Goal: Task Accomplishment & Management: Complete application form

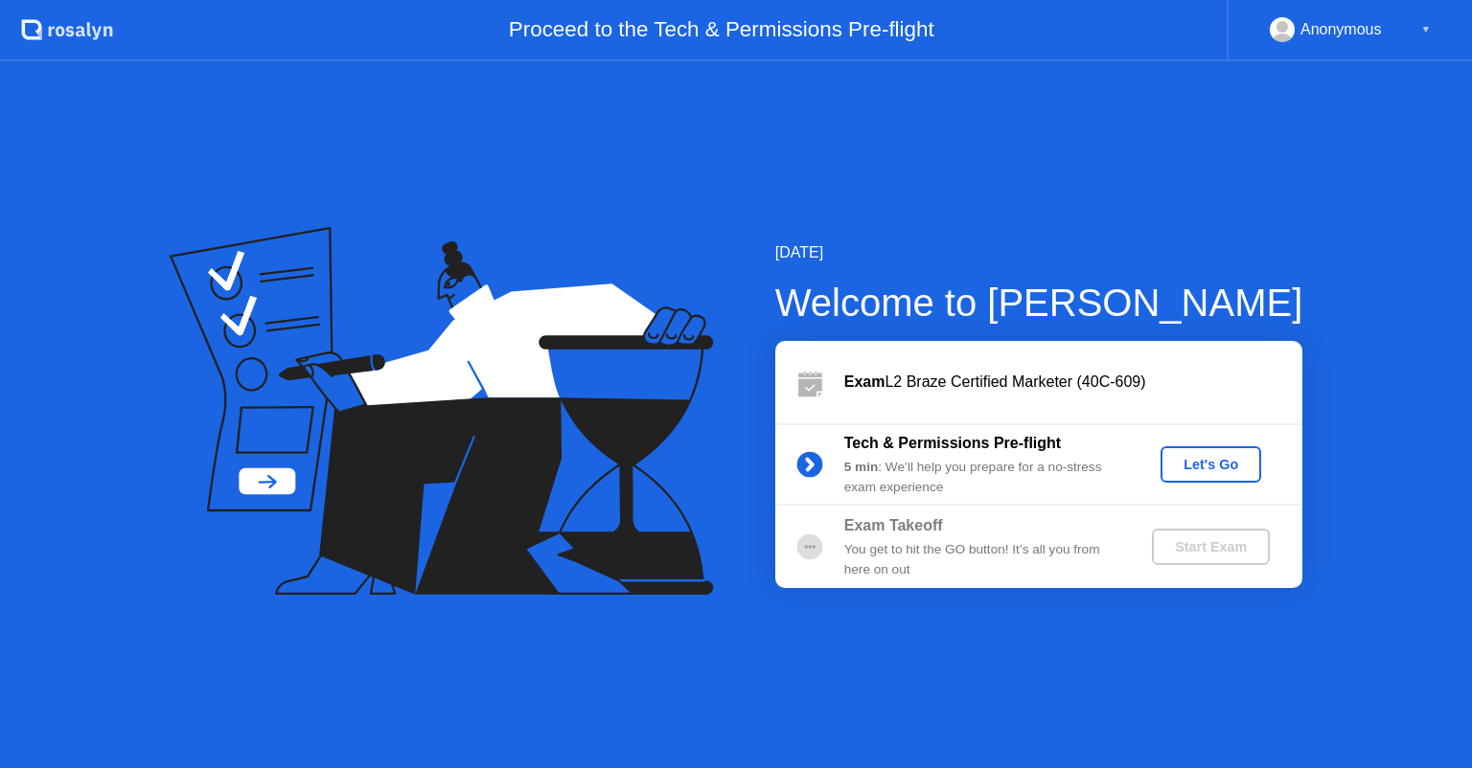
click at [1205, 468] on div "Let's Go" at bounding box center [1210, 464] width 85 height 15
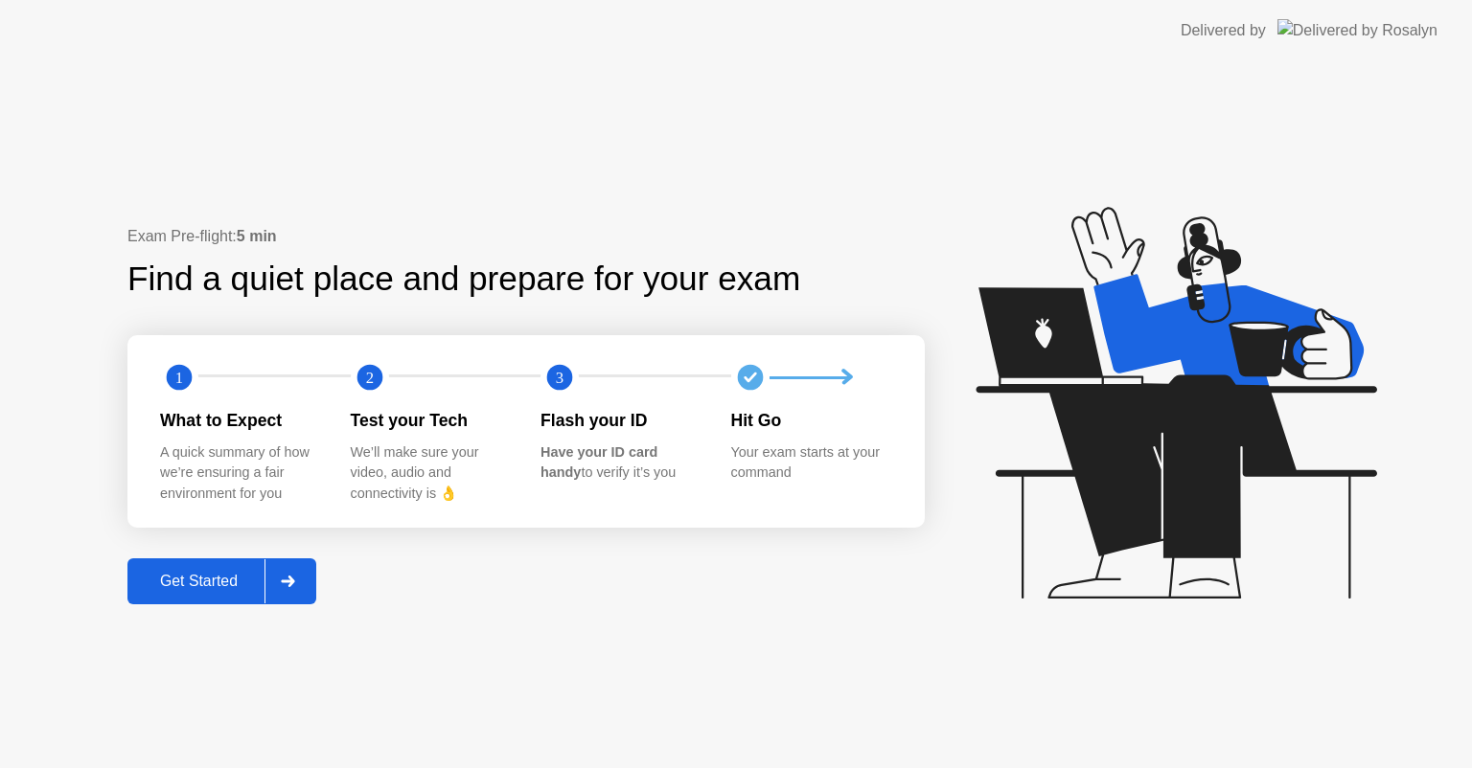
click at [213, 573] on div "Get Started" at bounding box center [198, 581] width 131 height 17
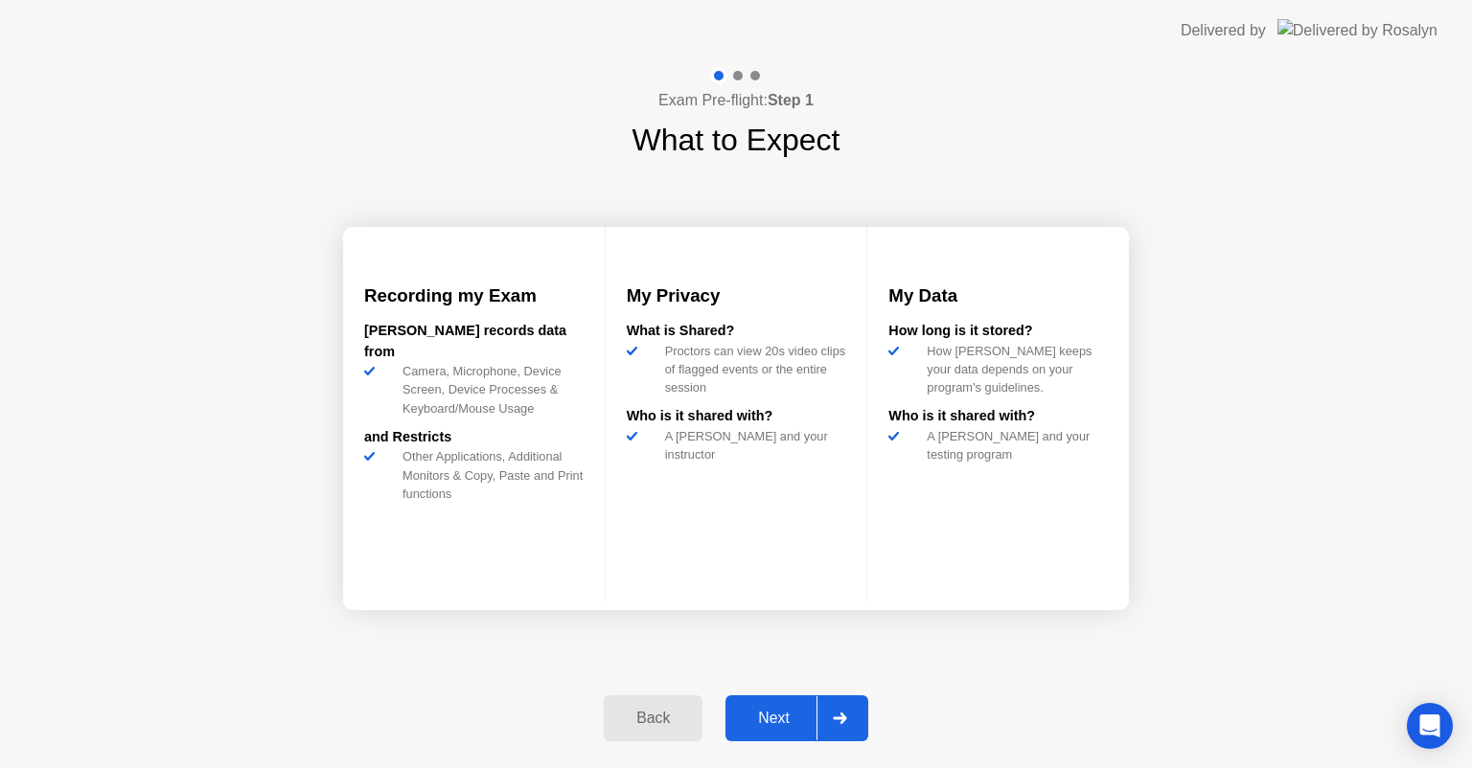
click at [767, 710] on div "Next" at bounding box center [773, 718] width 85 height 17
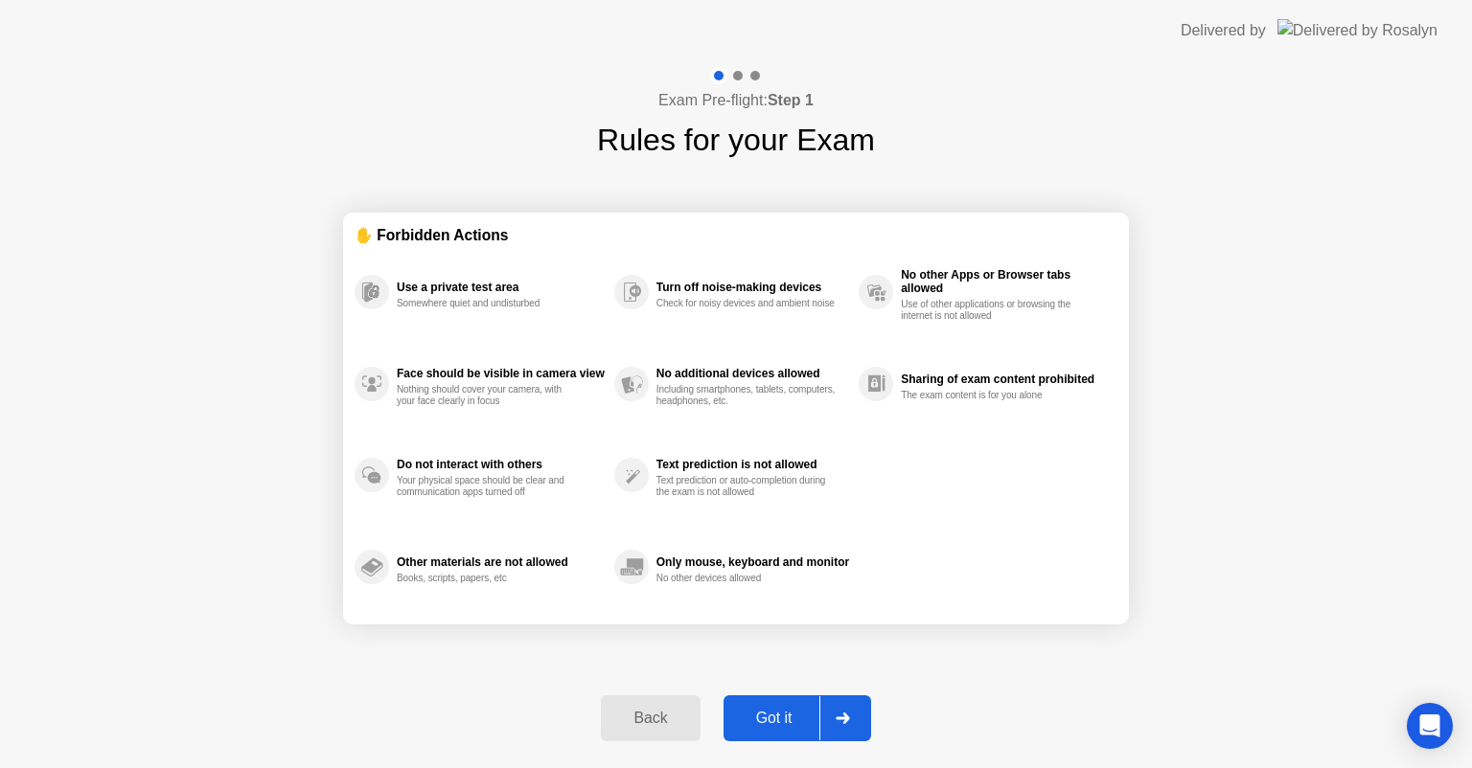
click at [767, 710] on div "Got it" at bounding box center [774, 718] width 90 height 17
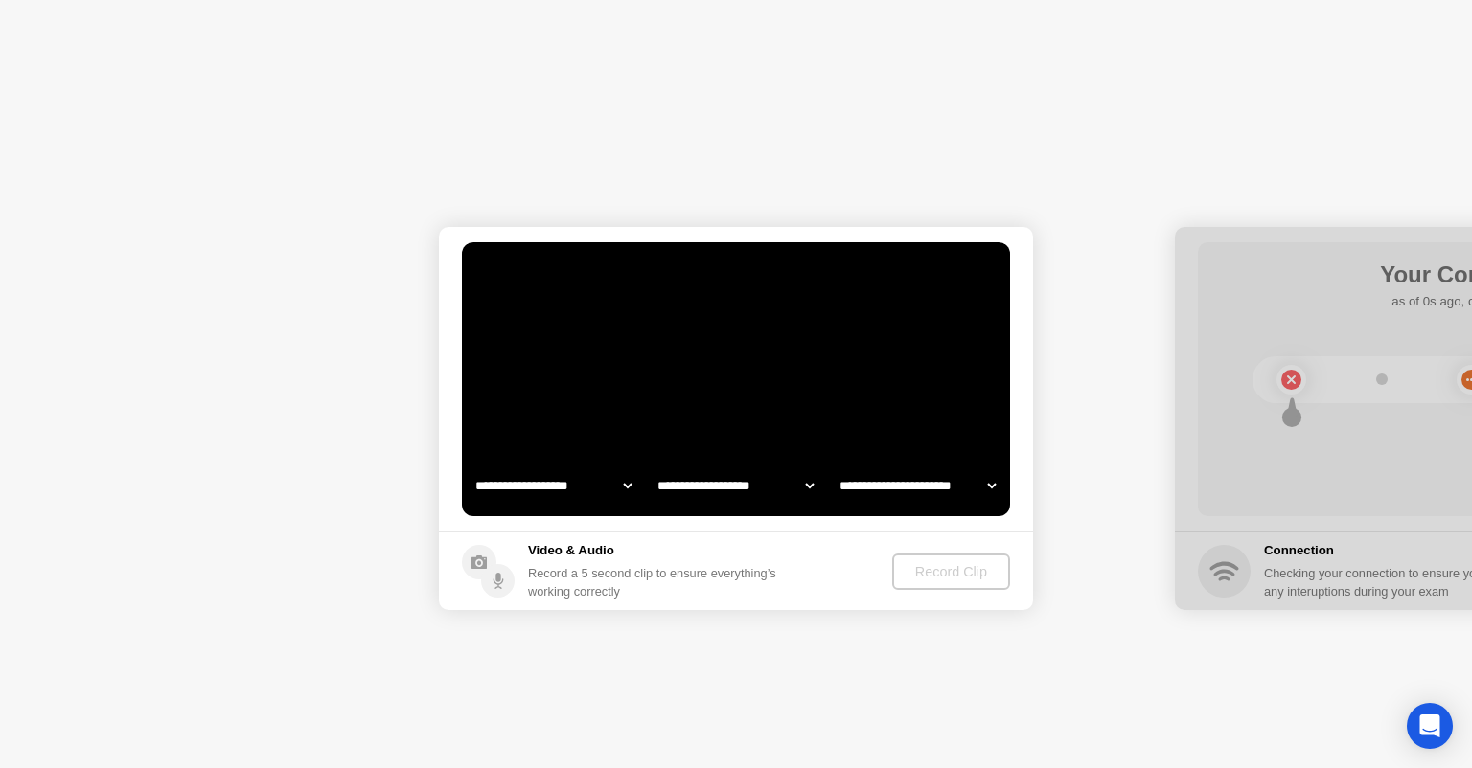
select select "**********"
select select "*******"
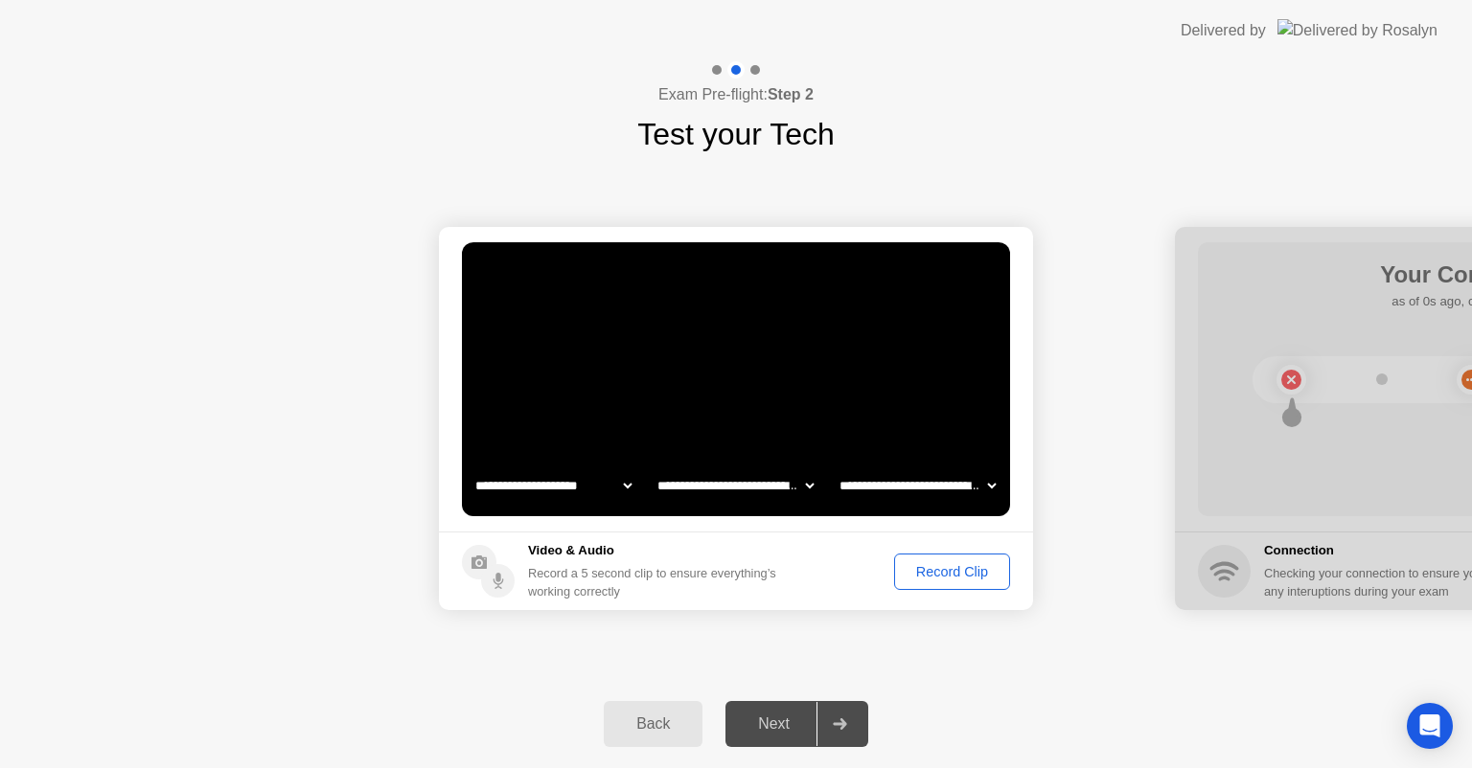
click at [965, 564] on div "Record Clip" at bounding box center [952, 571] width 103 height 15
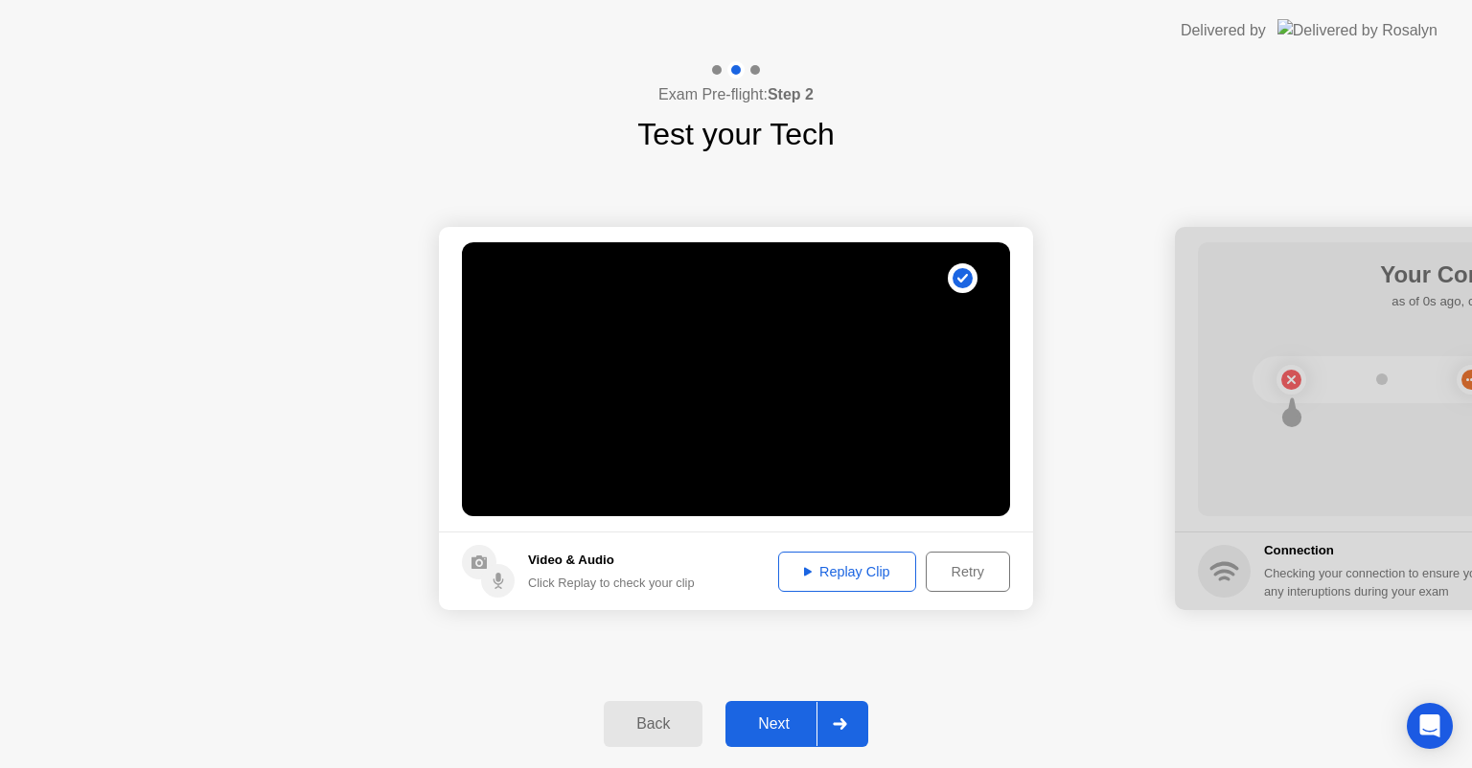
click at [754, 732] on div "Next" at bounding box center [773, 724] width 85 height 17
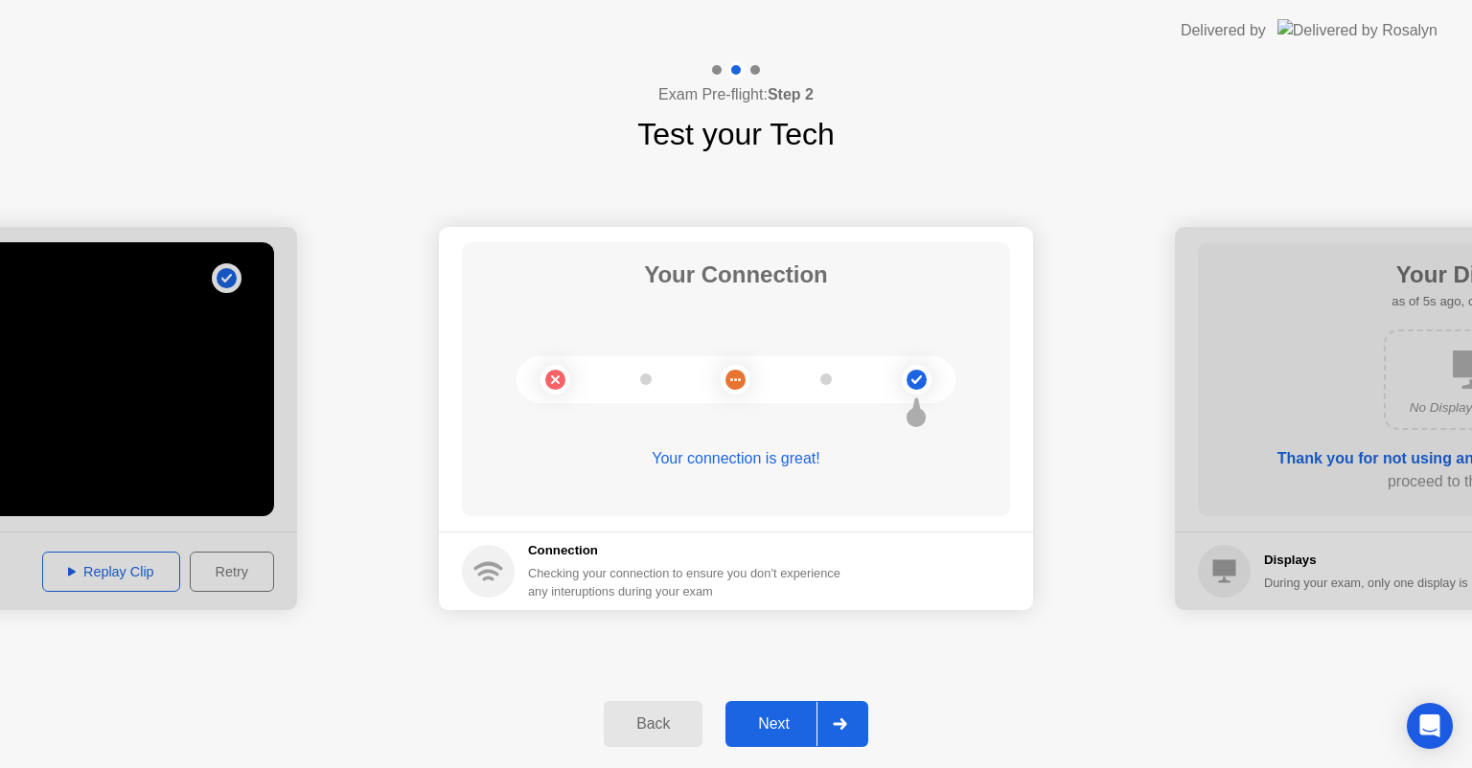
click at [754, 732] on div "Next" at bounding box center [773, 724] width 85 height 17
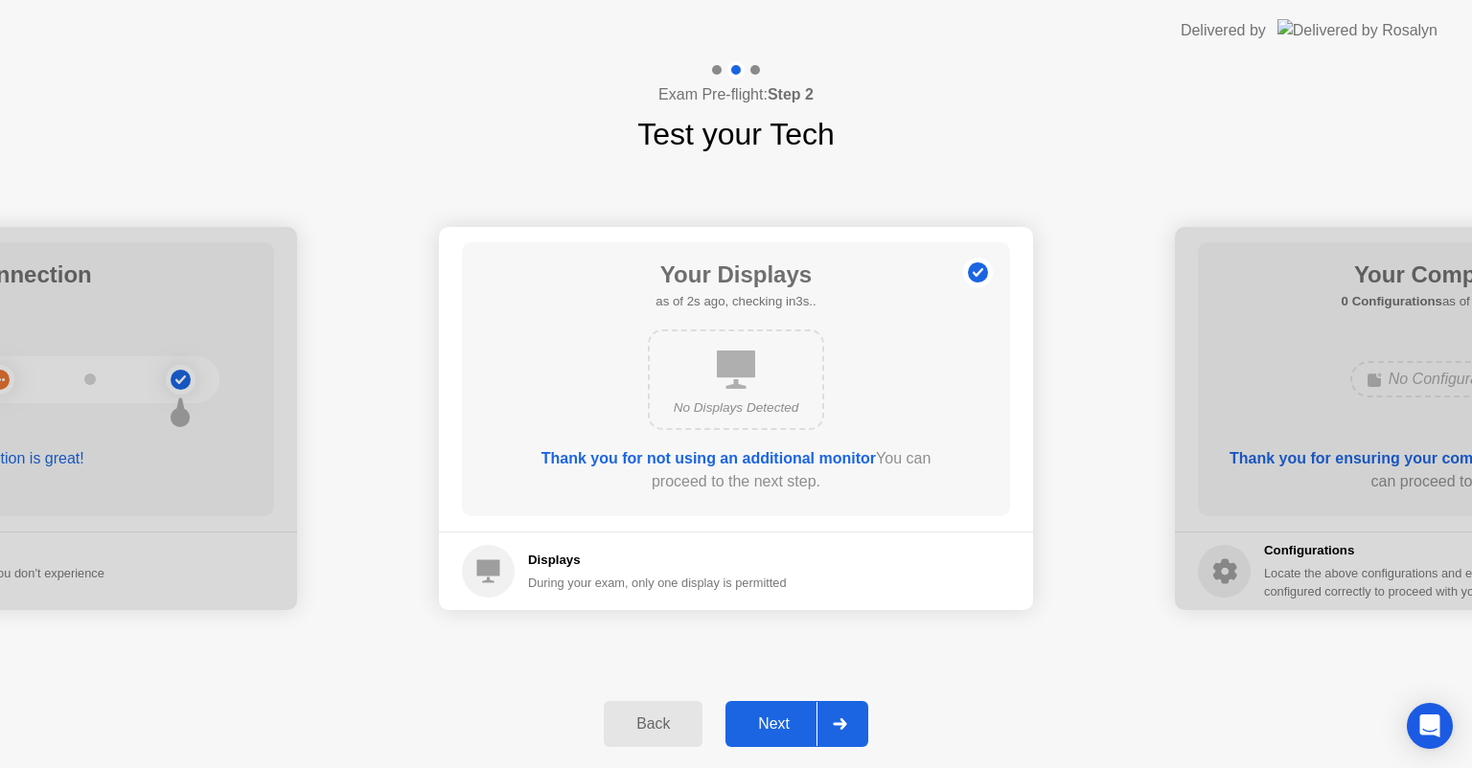
click at [796, 720] on div "Next" at bounding box center [773, 724] width 85 height 17
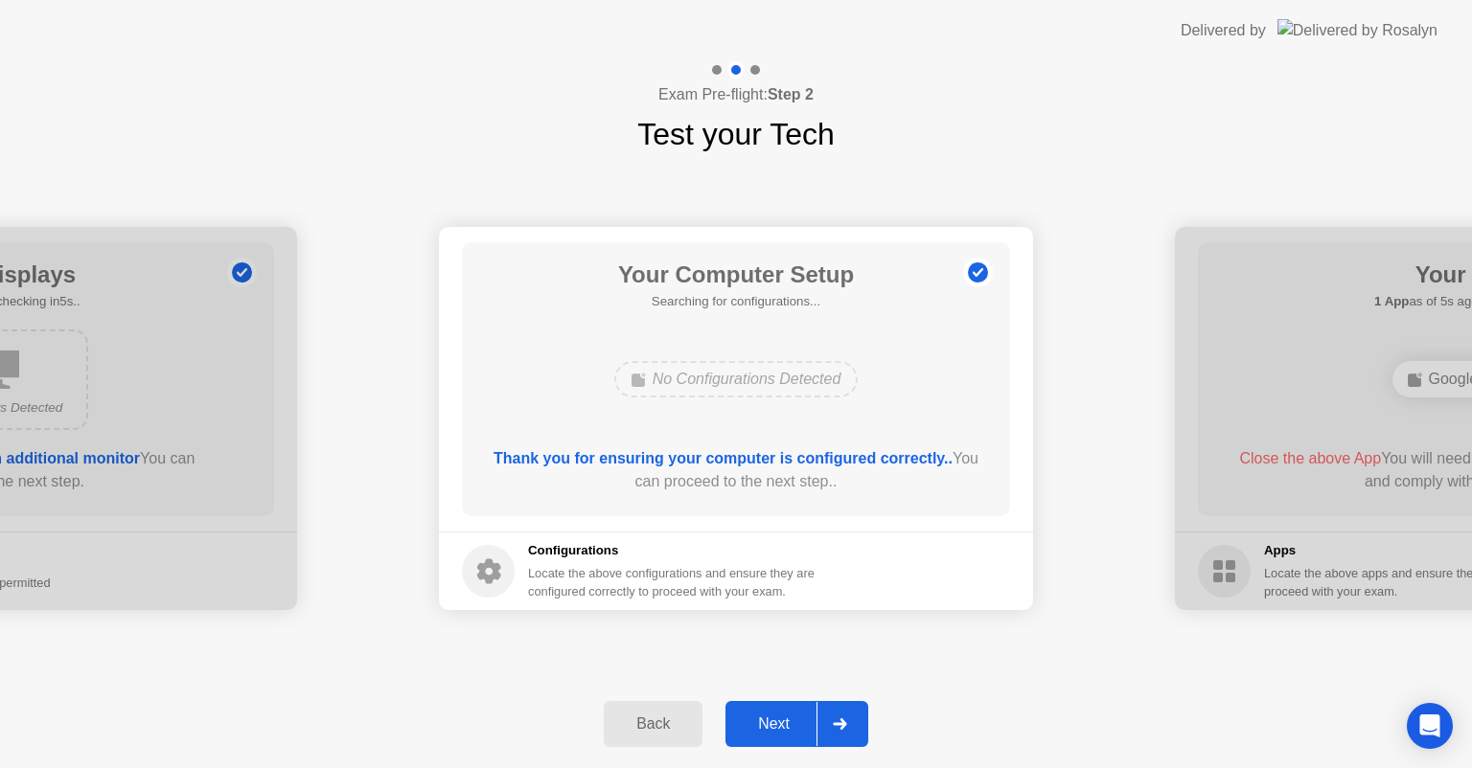
click at [781, 724] on div "Next" at bounding box center [773, 724] width 85 height 17
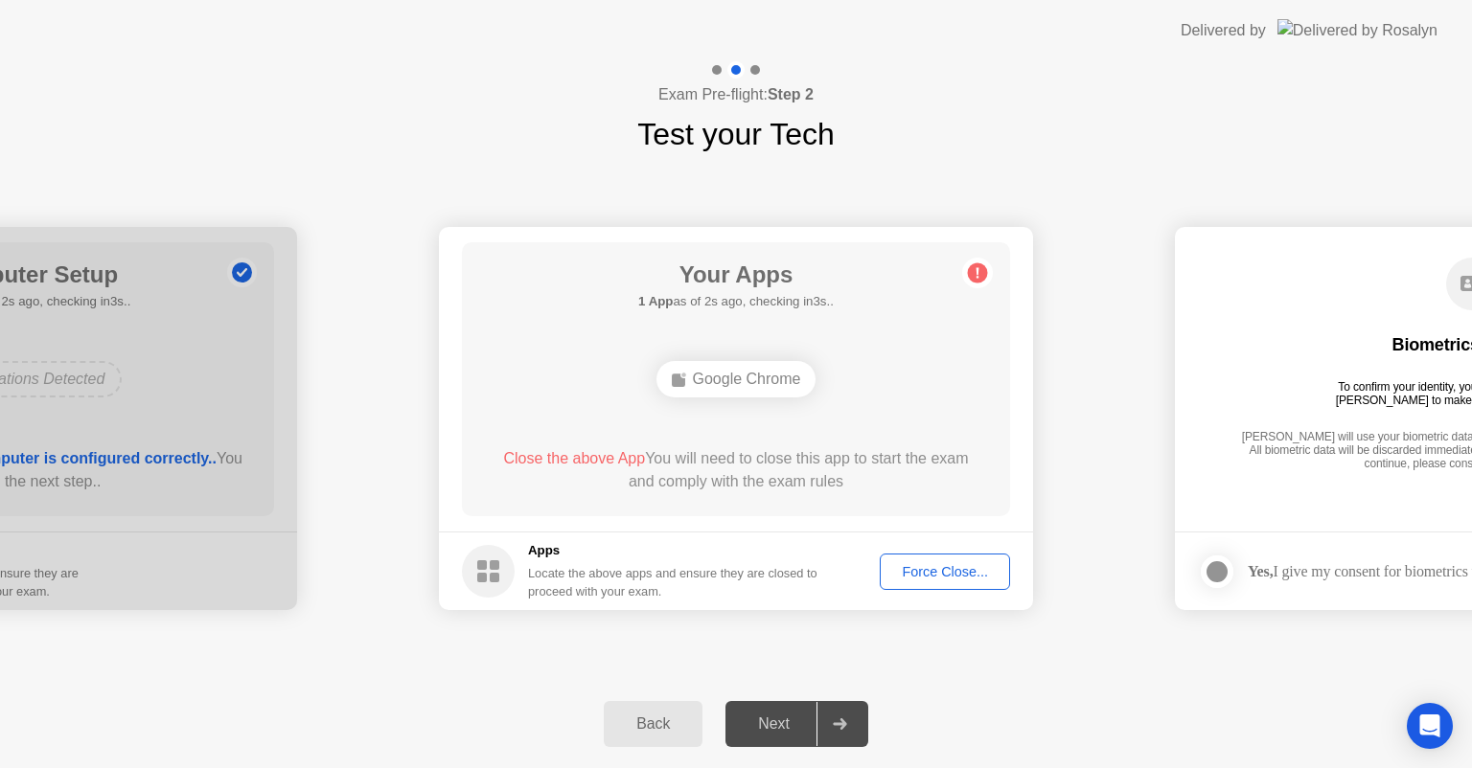
click at [921, 575] on div "Force Close..." at bounding box center [944, 571] width 117 height 15
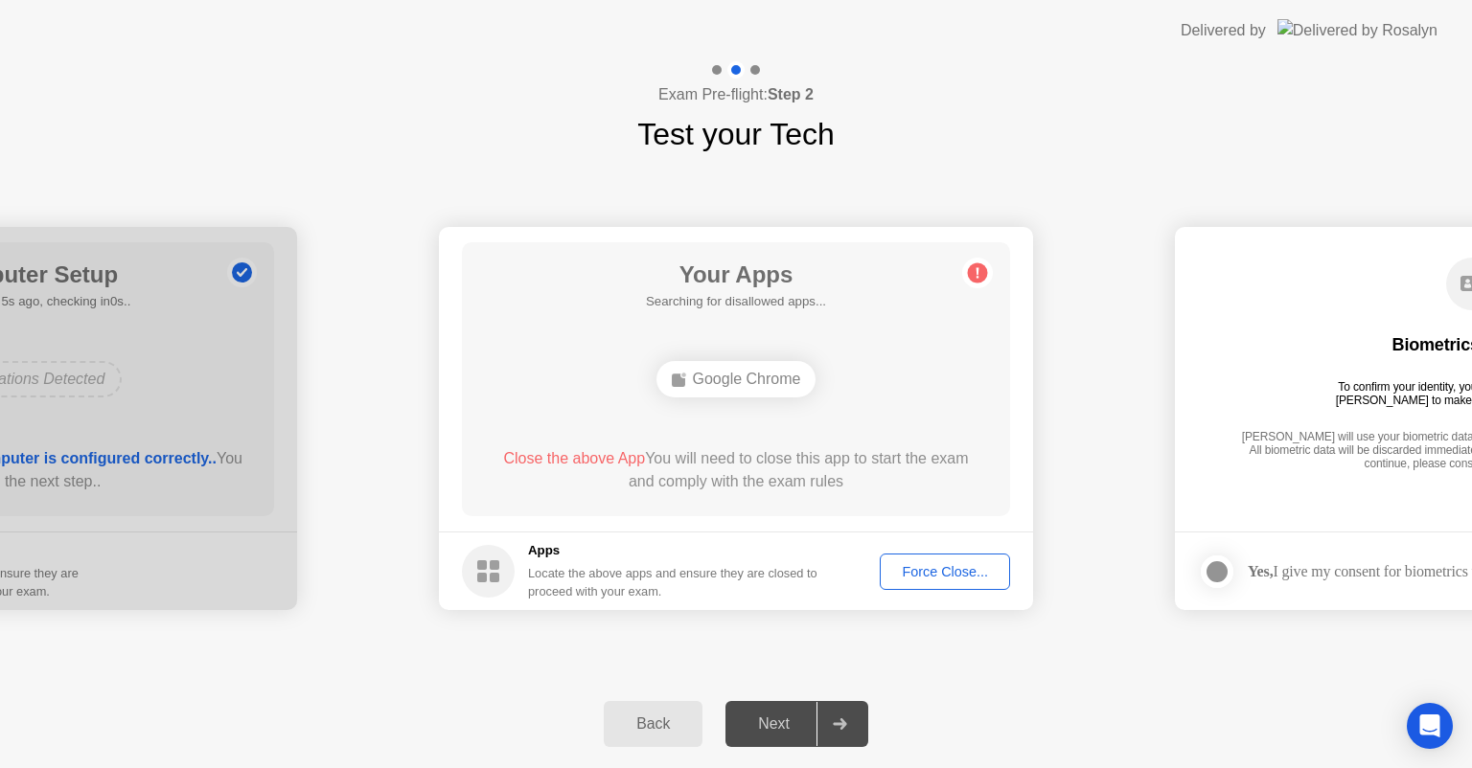
click at [924, 574] on div "Force Close..." at bounding box center [944, 571] width 117 height 15
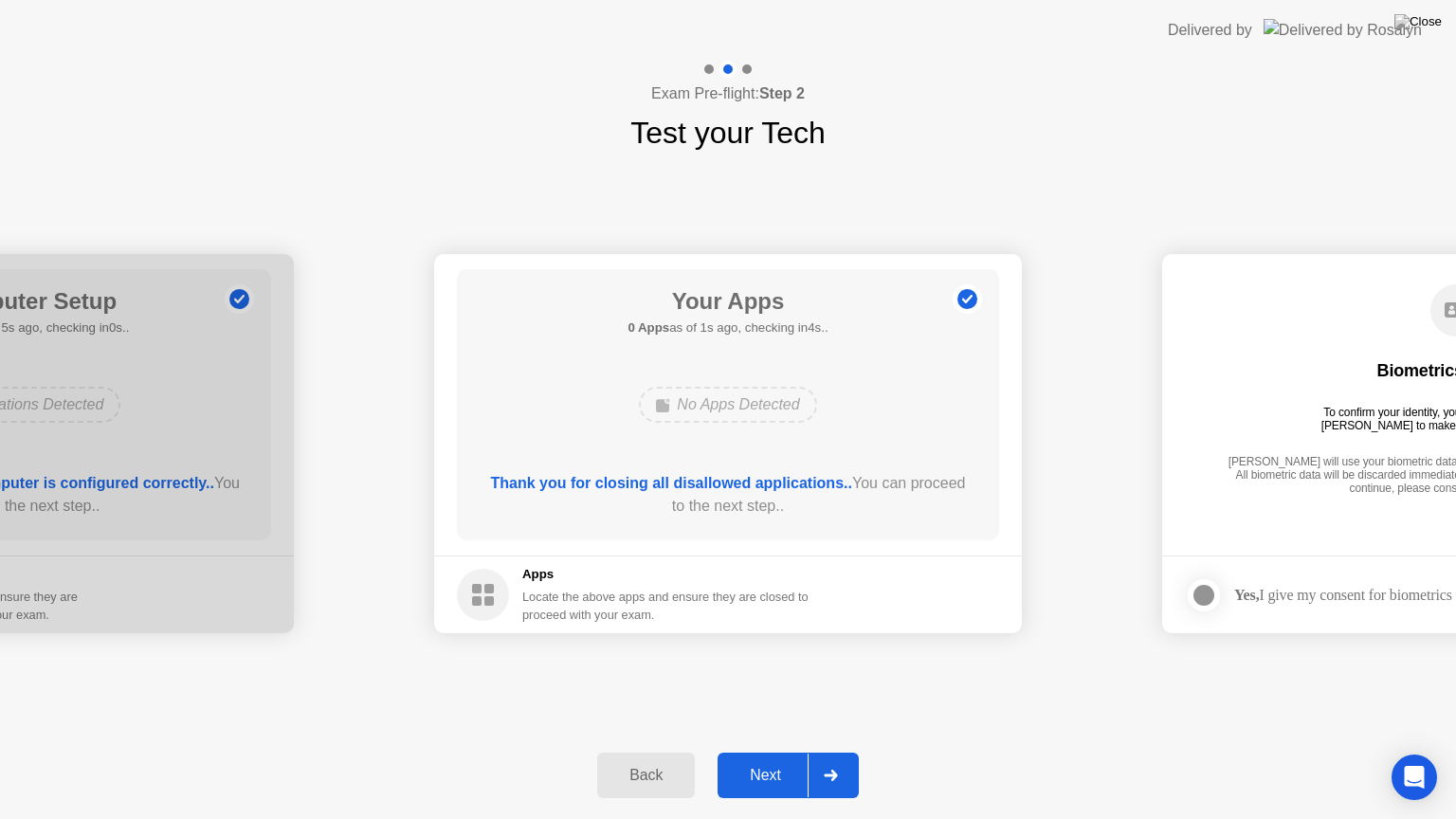
click at [777, 759] on div "Next" at bounding box center [765, 774] width 84 height 17
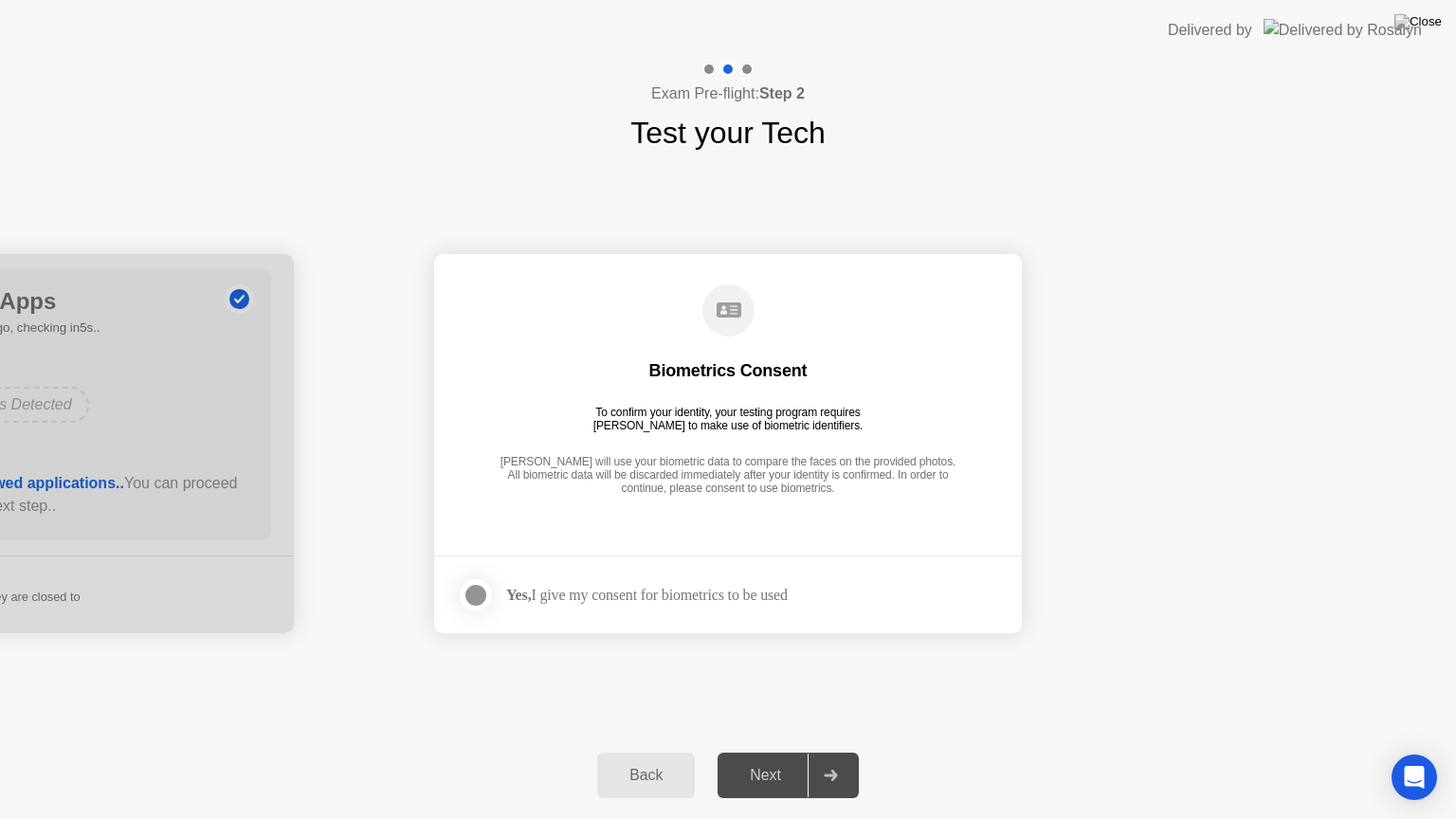
click at [643, 595] on div "Yes, I give my consent for biometrics to be used" at bounding box center [647, 594] width 282 height 18
click at [480, 593] on div at bounding box center [475, 594] width 23 height 23
click at [762, 759] on div "Next" at bounding box center [765, 774] width 84 height 17
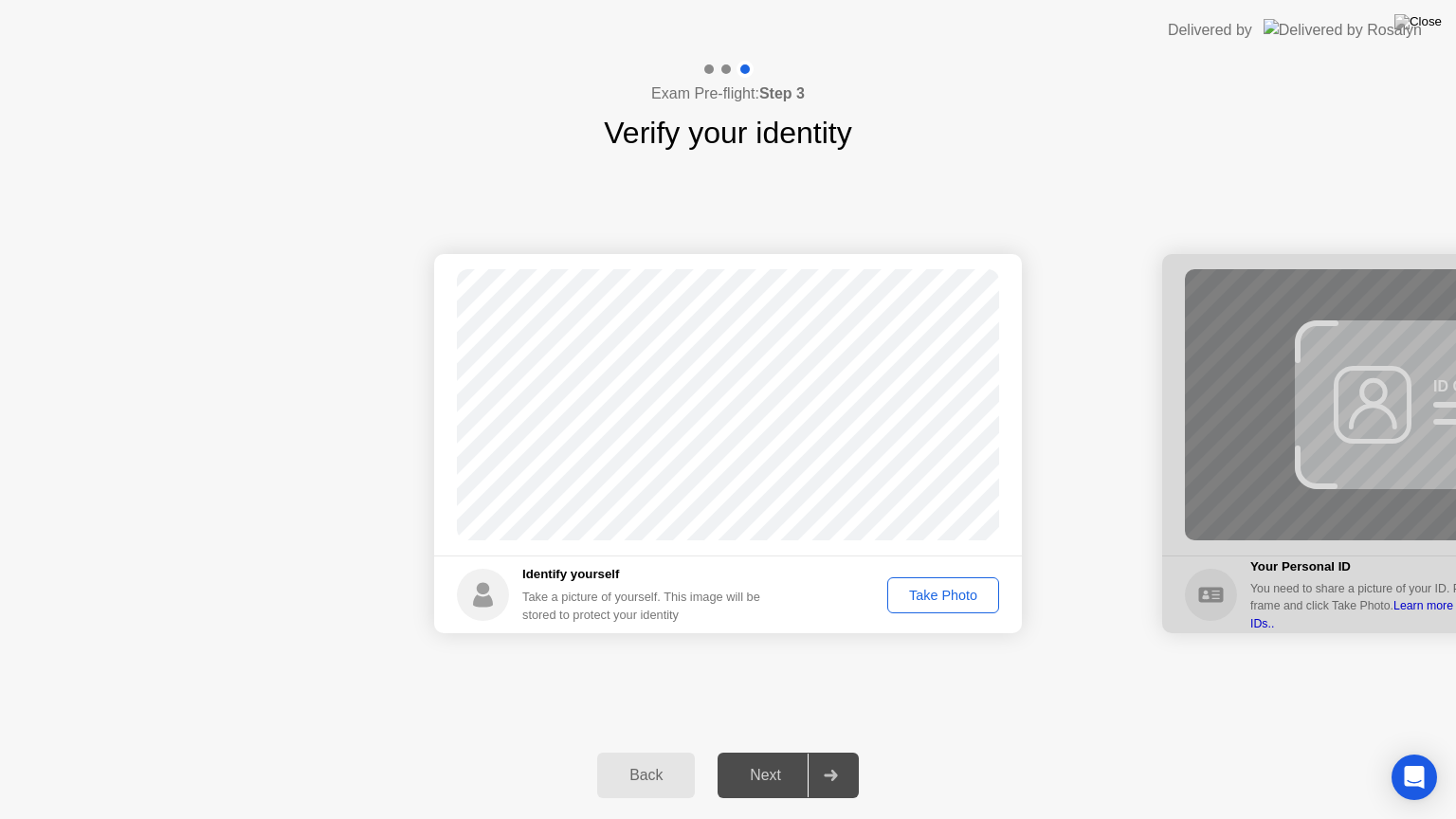
click at [959, 594] on div "Take Photo" at bounding box center [943, 594] width 99 height 15
click at [749, 759] on div "Next" at bounding box center [765, 774] width 84 height 17
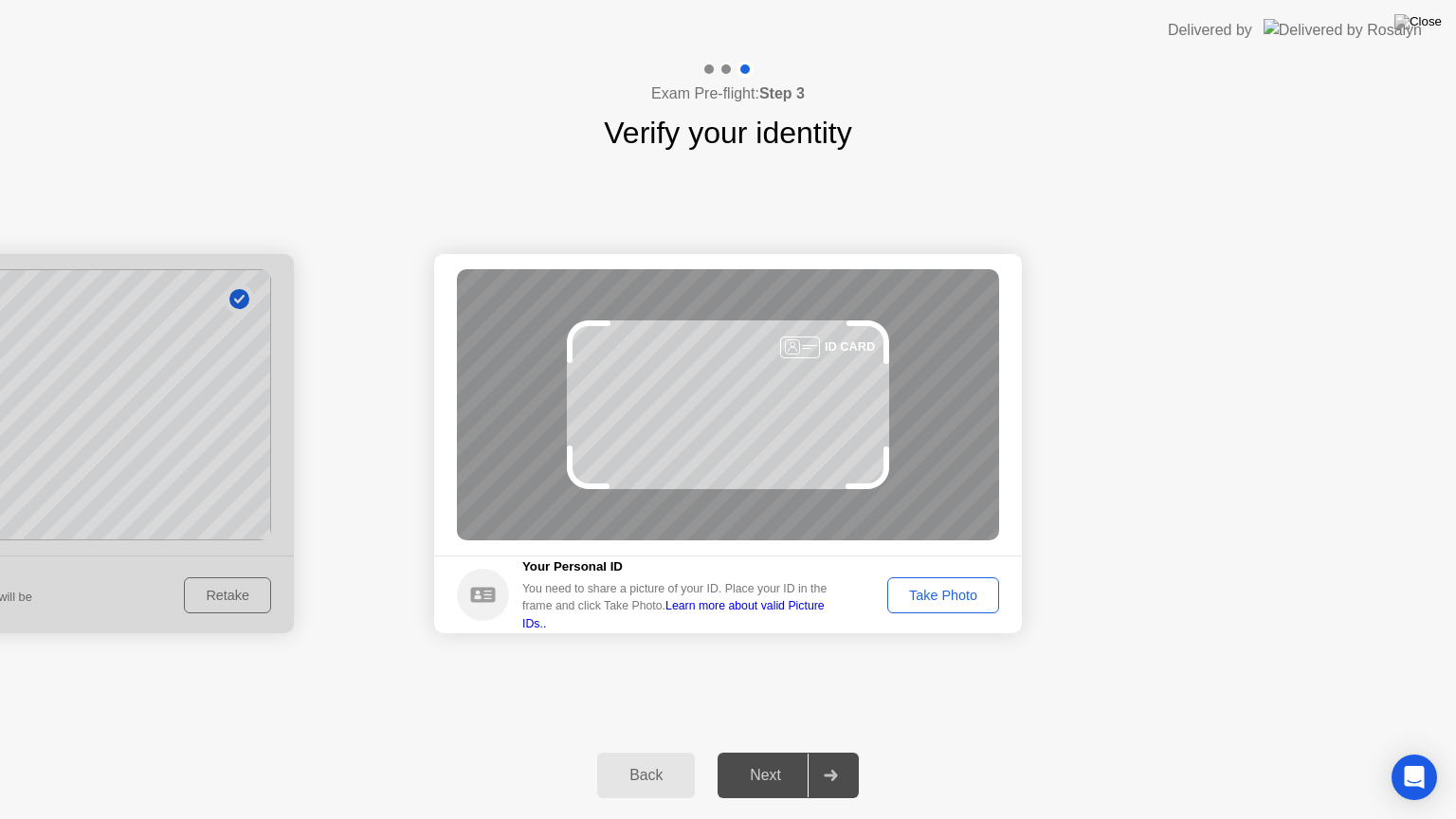
click at [925, 598] on div "Take Photo" at bounding box center [943, 594] width 99 height 15
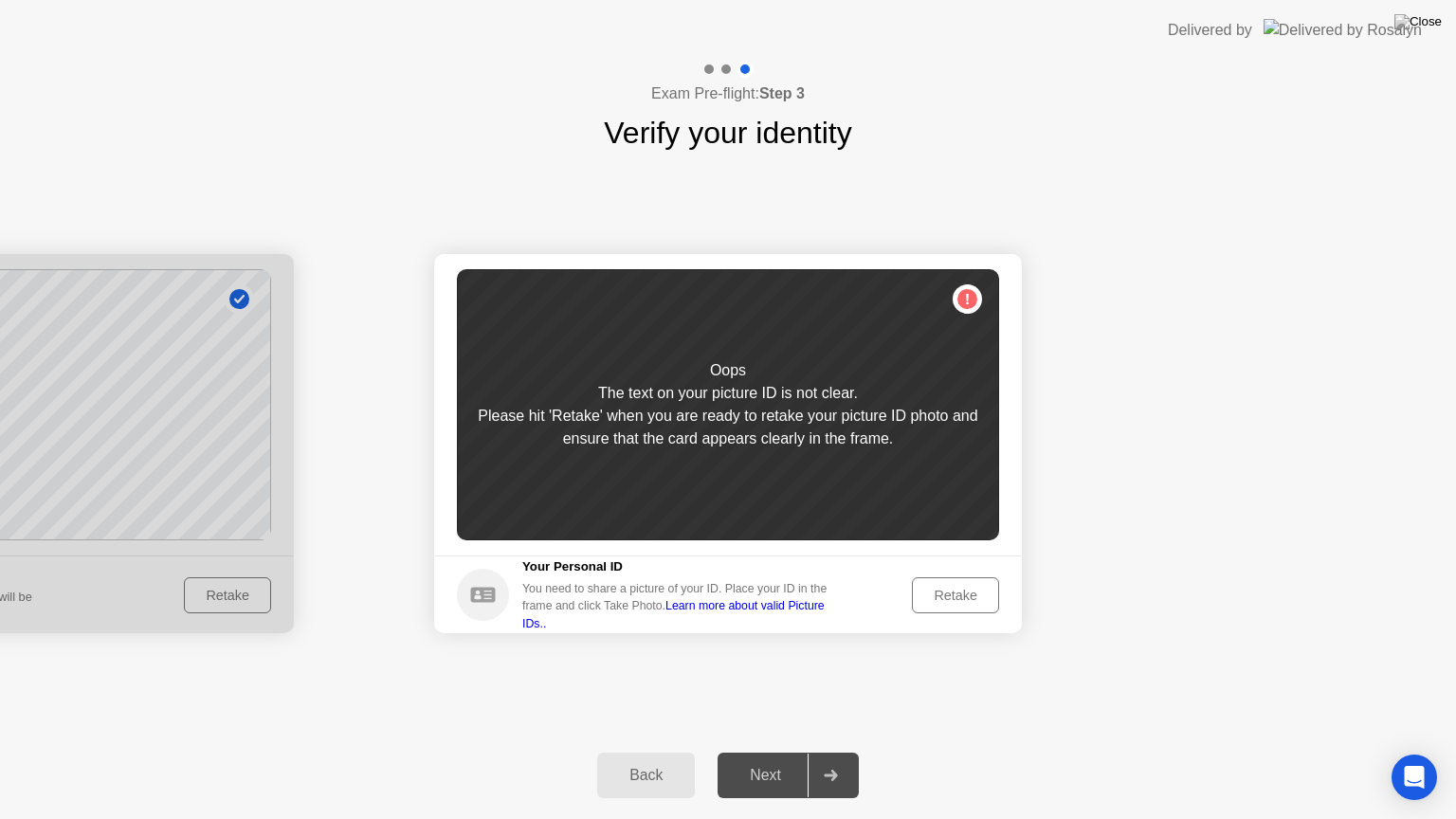
click at [958, 595] on div "Retake" at bounding box center [955, 594] width 74 height 15
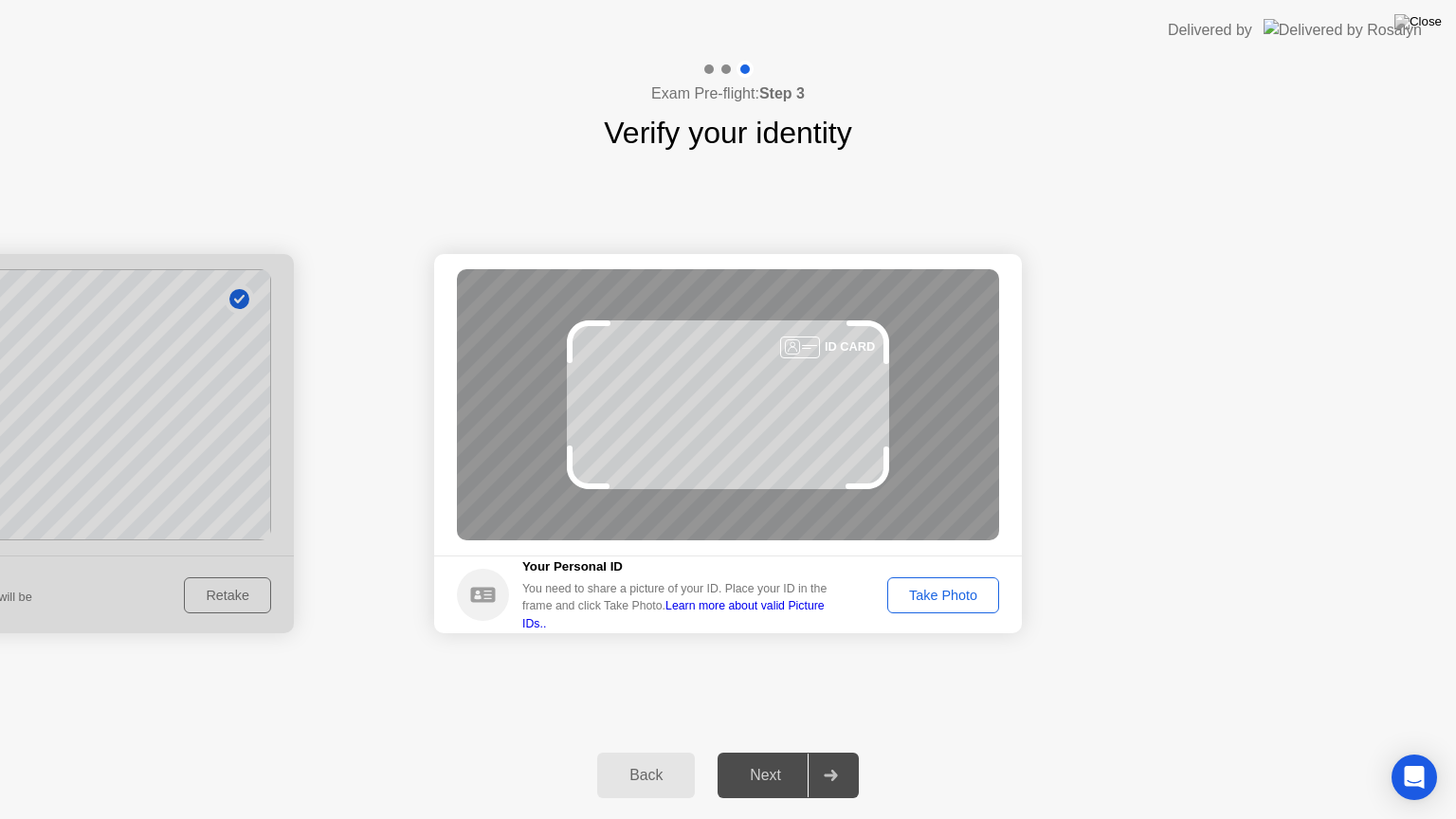
click at [959, 593] on div "Take Photo" at bounding box center [943, 594] width 99 height 15
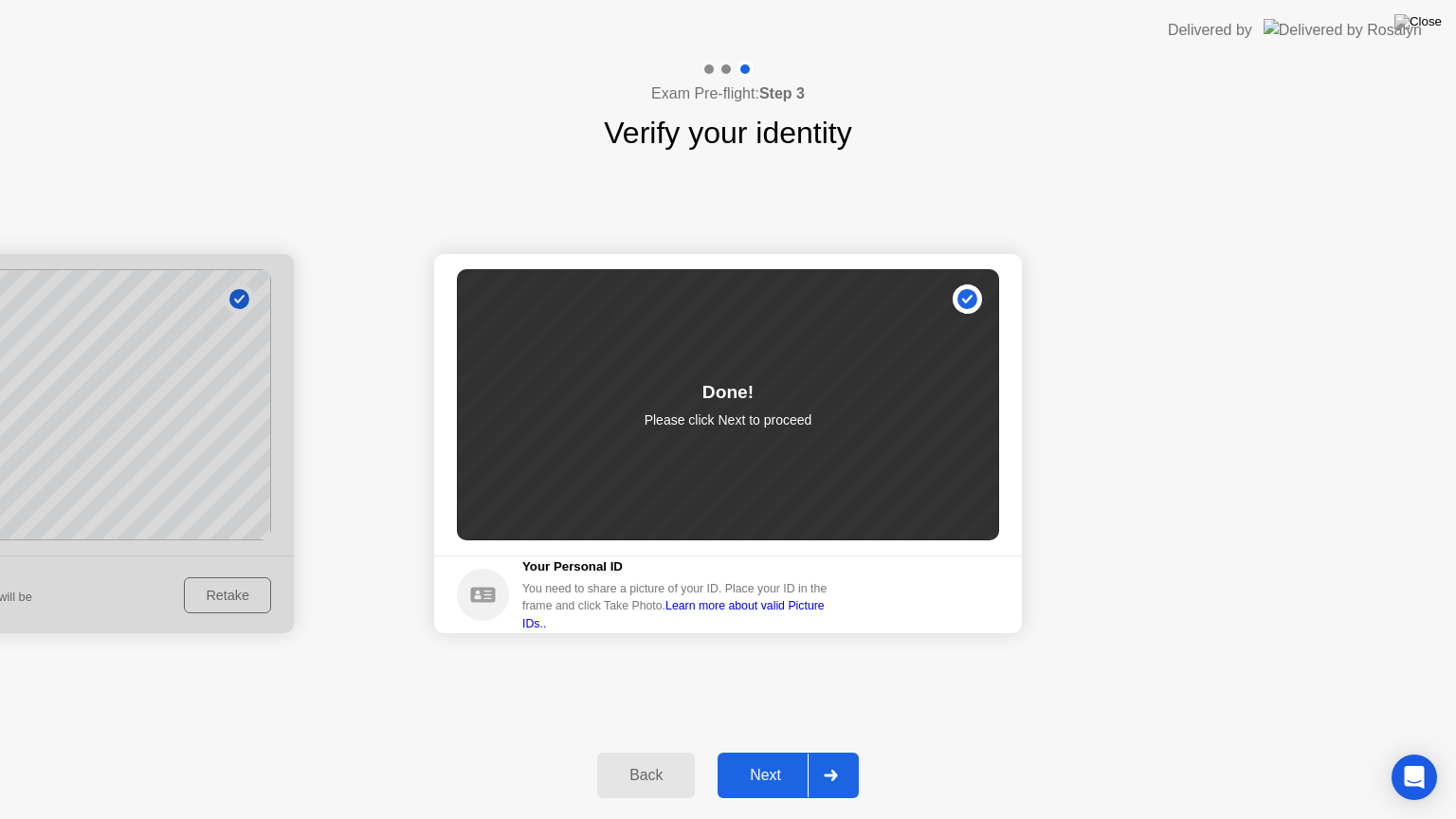
click at [755, 759] on div "Next" at bounding box center [765, 774] width 84 height 17
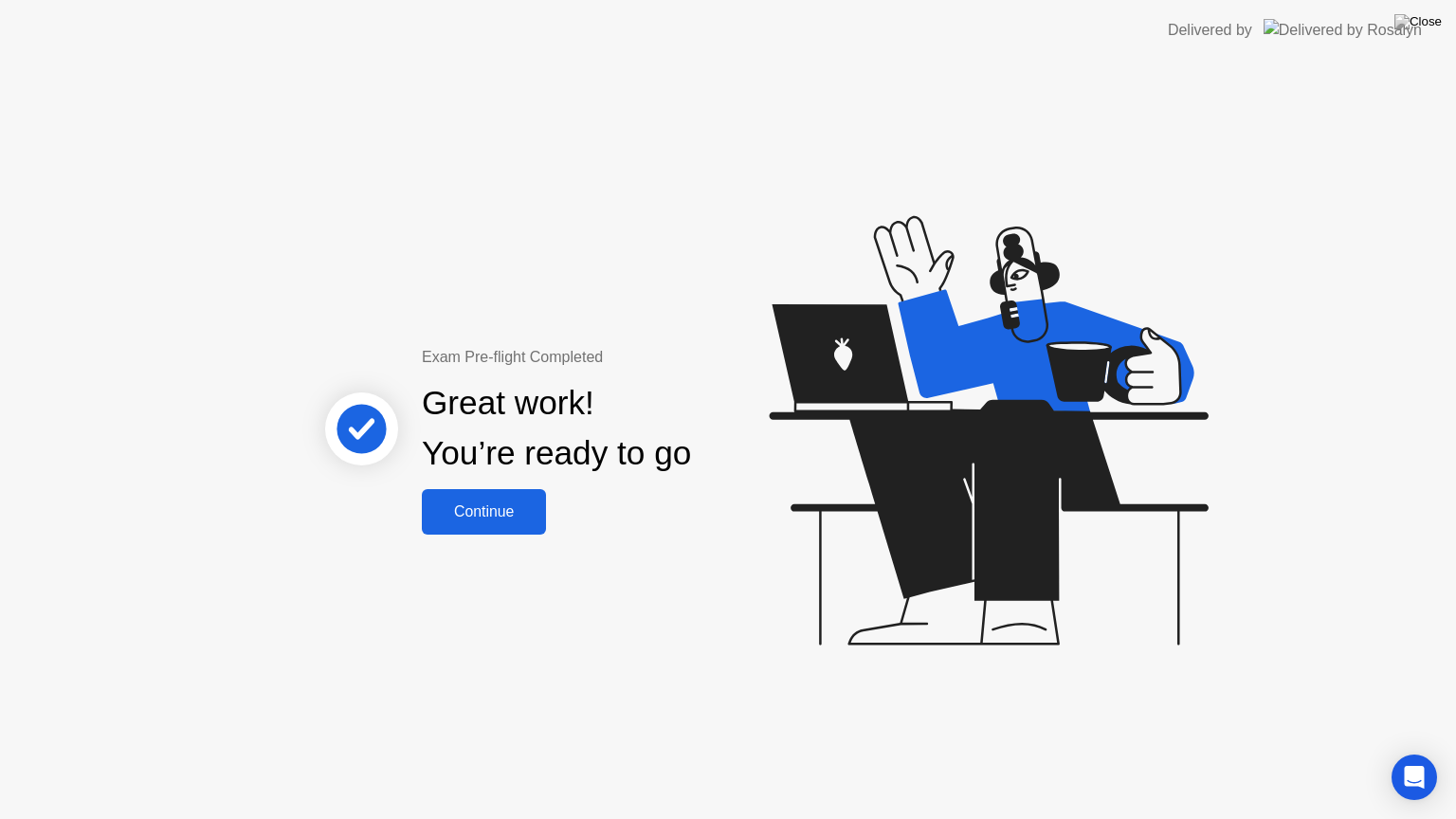
click at [463, 507] on div "Continue" at bounding box center [484, 511] width 113 height 17
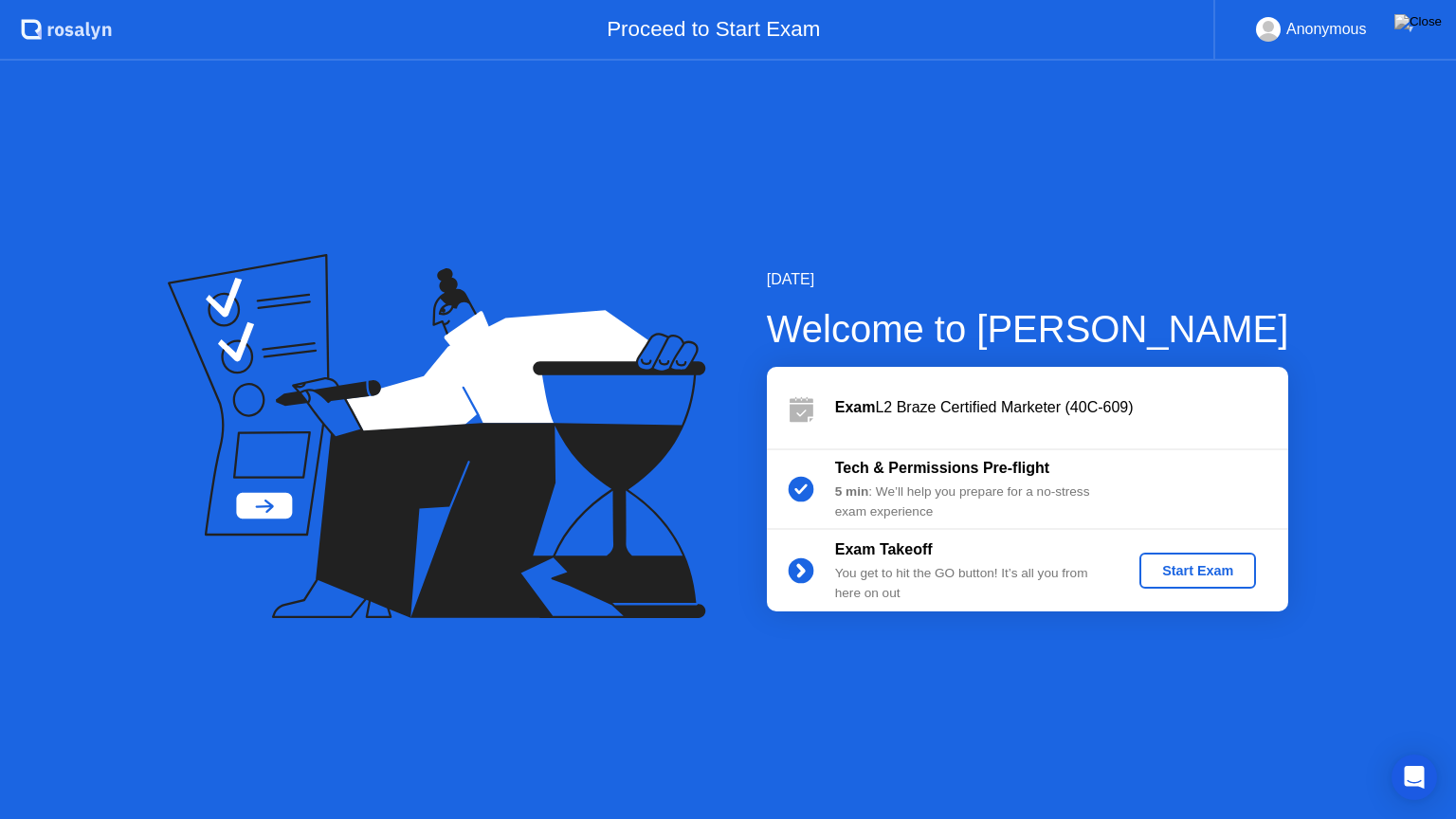
click at [1183, 564] on div "Start Exam" at bounding box center [1197, 570] width 102 height 15
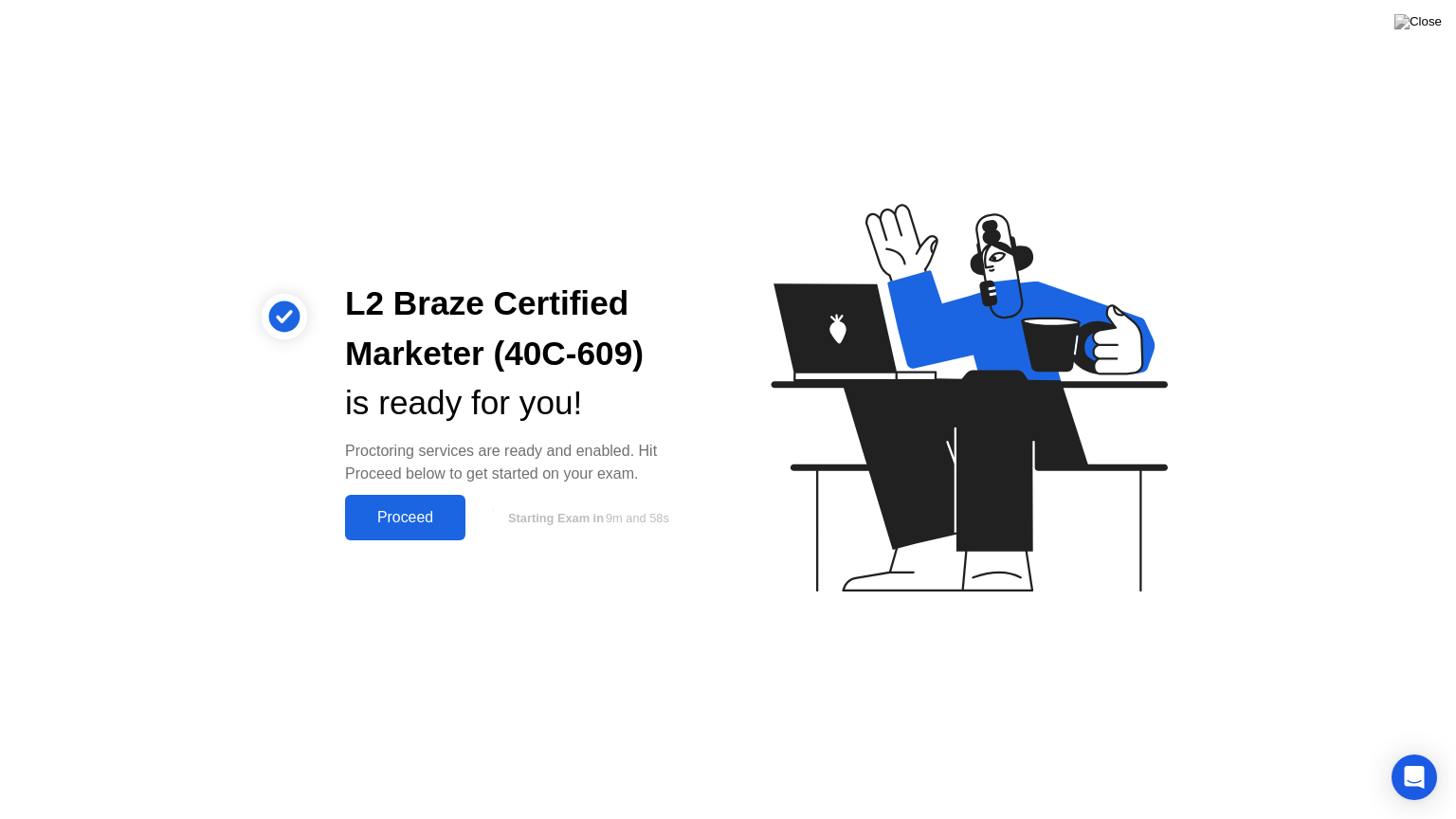
click at [417, 513] on div "Proceed" at bounding box center [405, 516] width 109 height 17
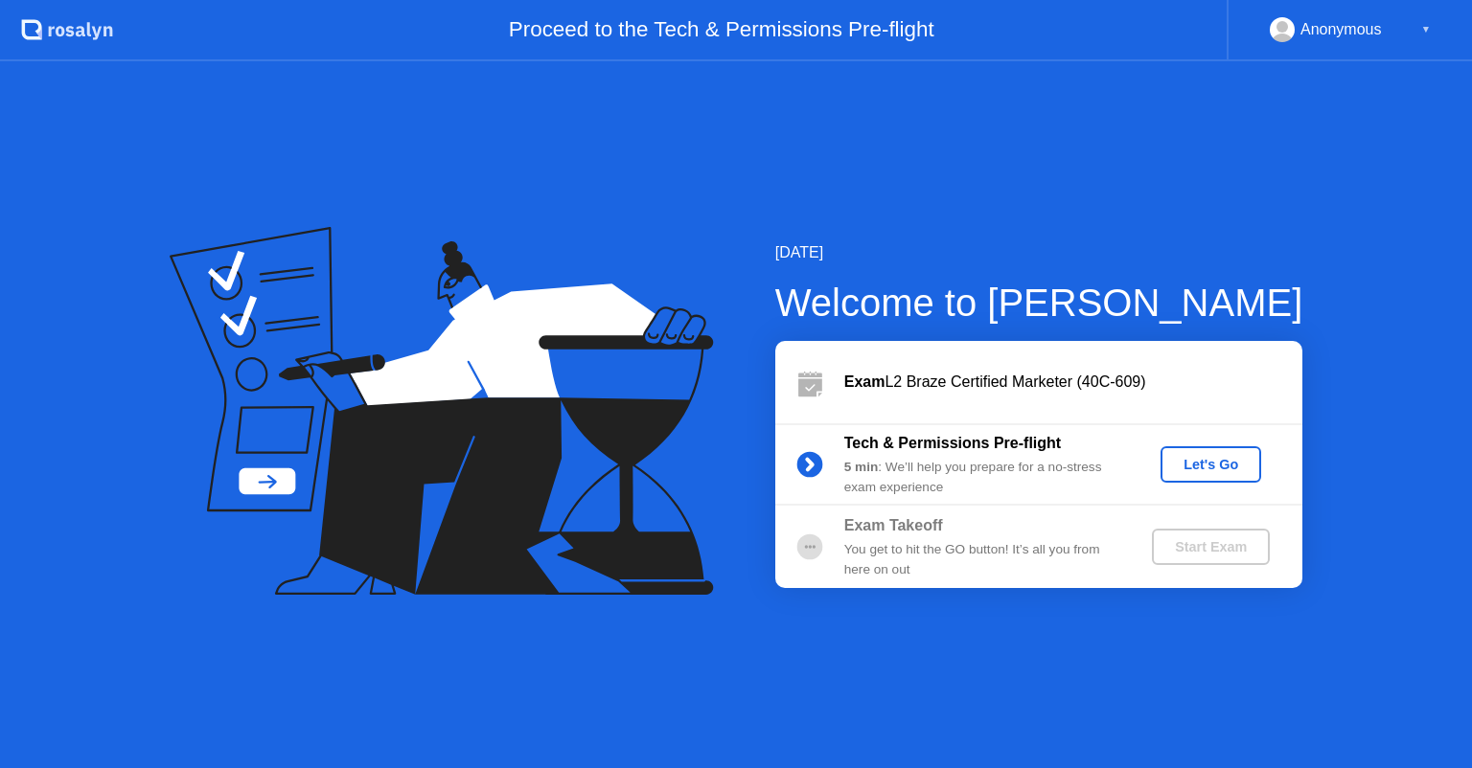
click at [1194, 467] on div "Let's Go" at bounding box center [1210, 464] width 85 height 15
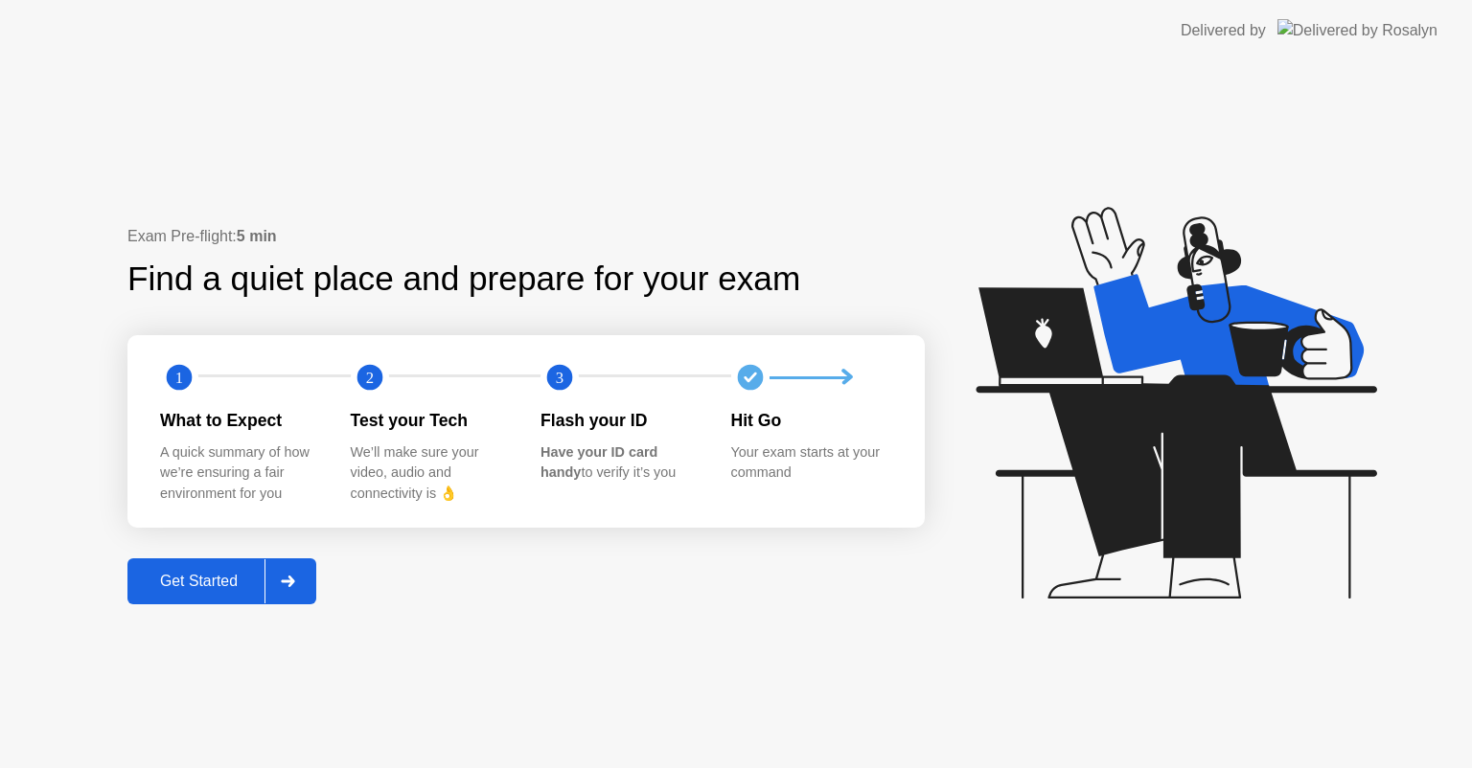
click at [199, 579] on div "Get Started" at bounding box center [198, 581] width 131 height 17
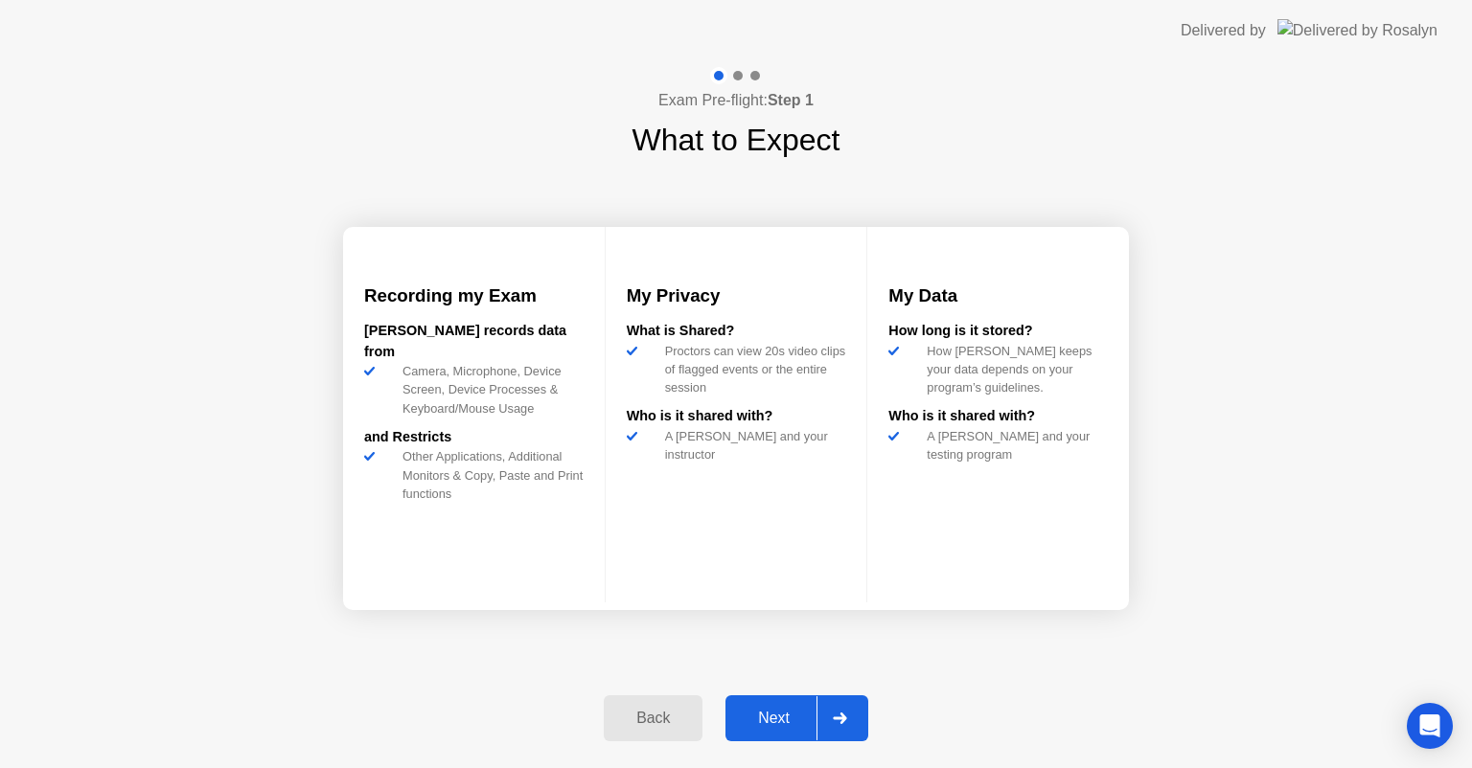
click at [753, 718] on div "Next" at bounding box center [773, 718] width 85 height 17
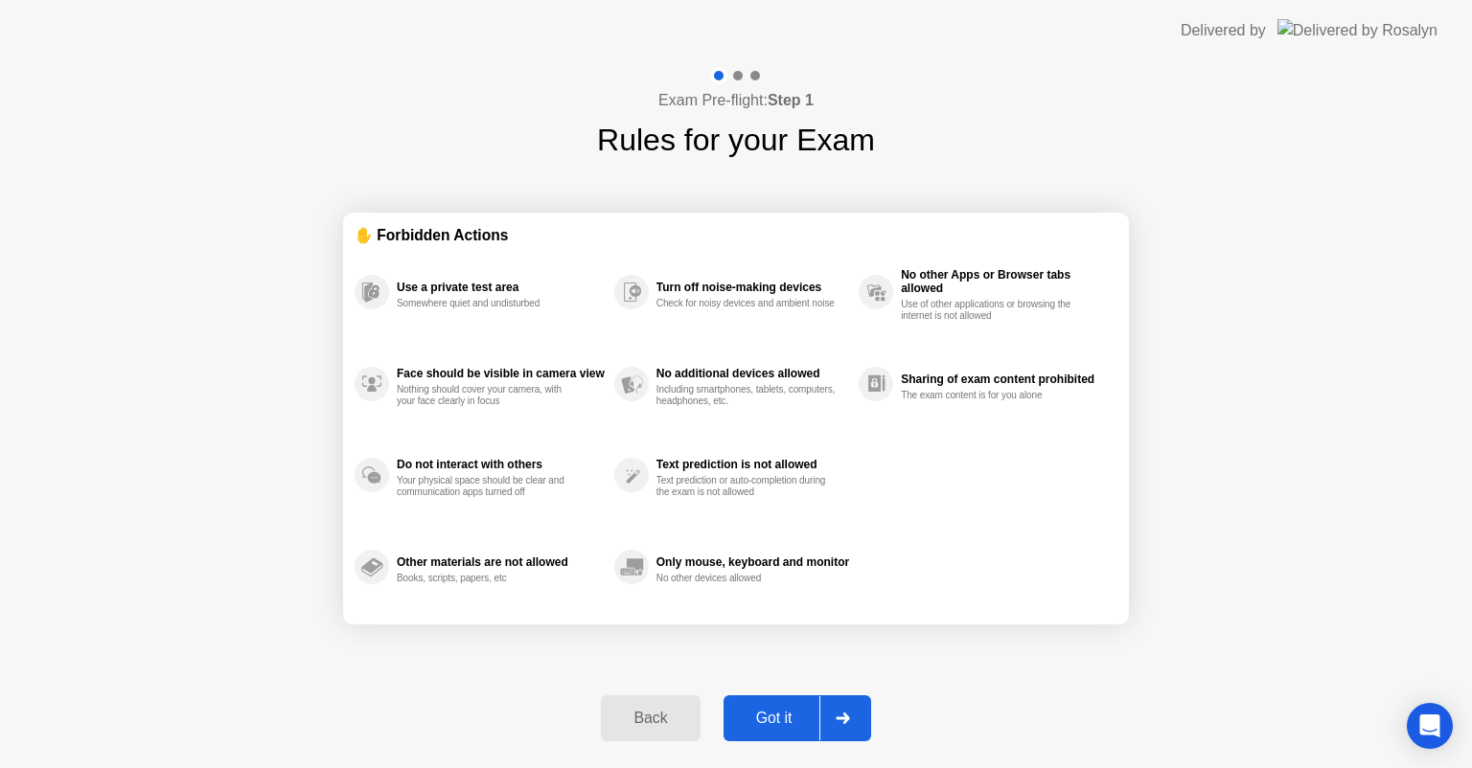
click at [768, 712] on div "Got it" at bounding box center [774, 718] width 90 height 17
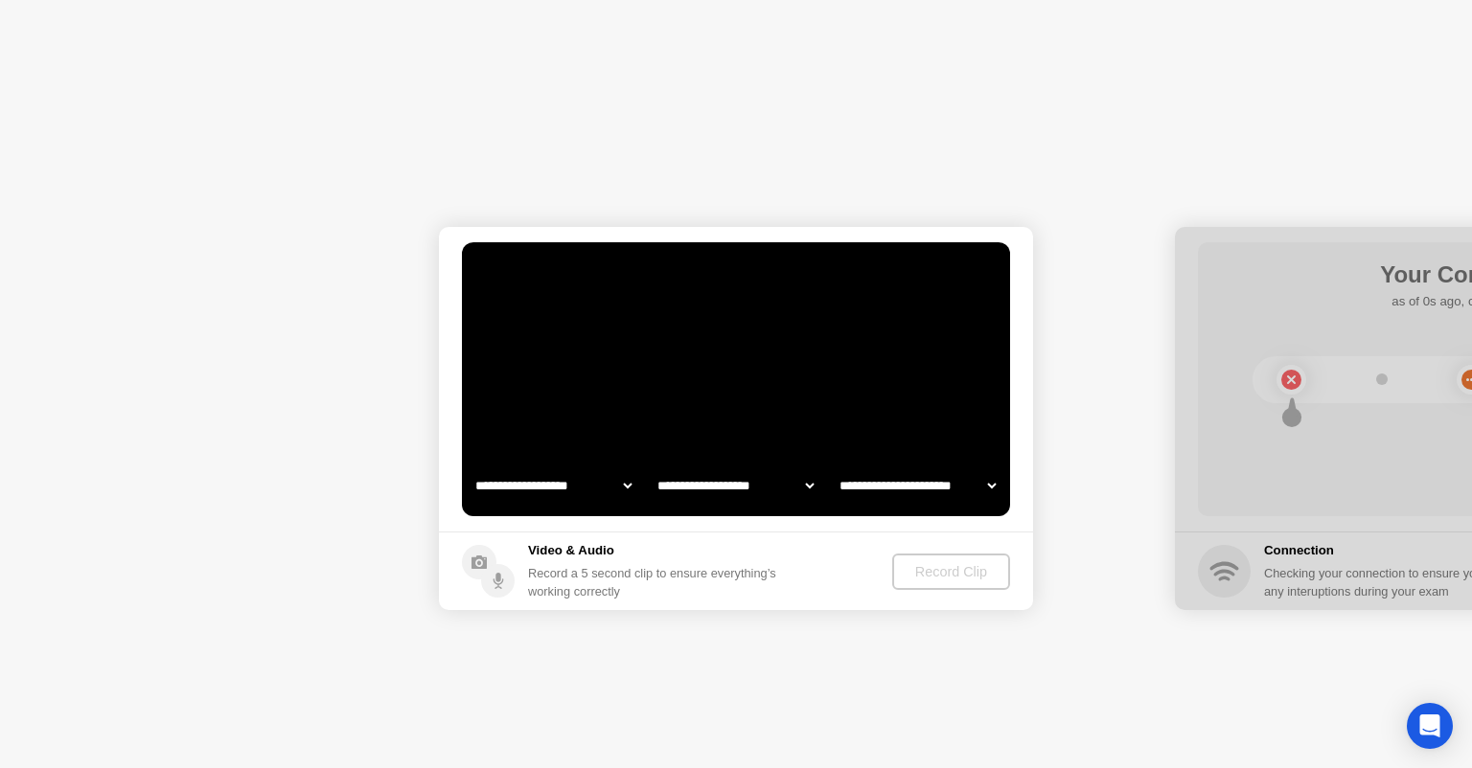
select select "**********"
select select "*******"
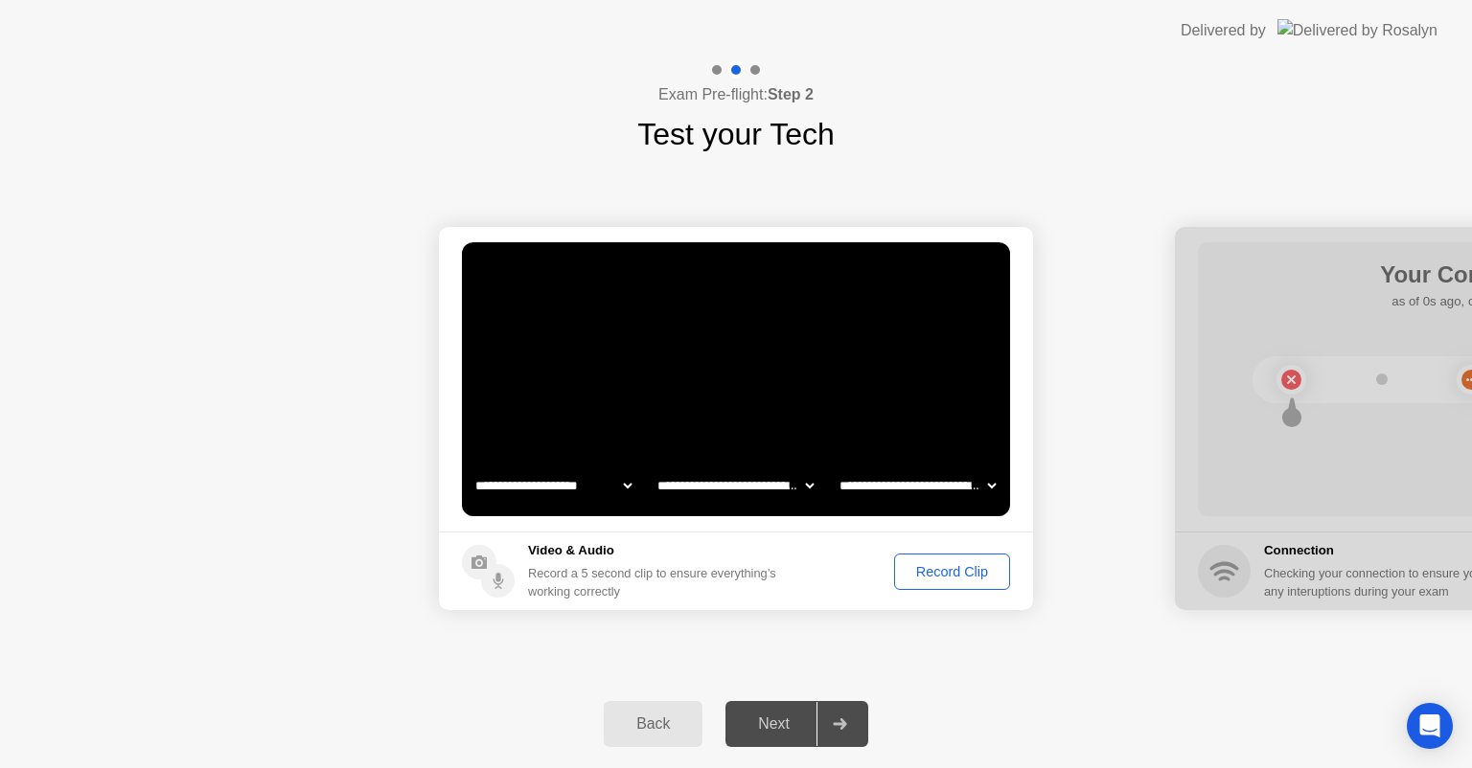
click at [932, 564] on div "Record Clip" at bounding box center [952, 571] width 103 height 15
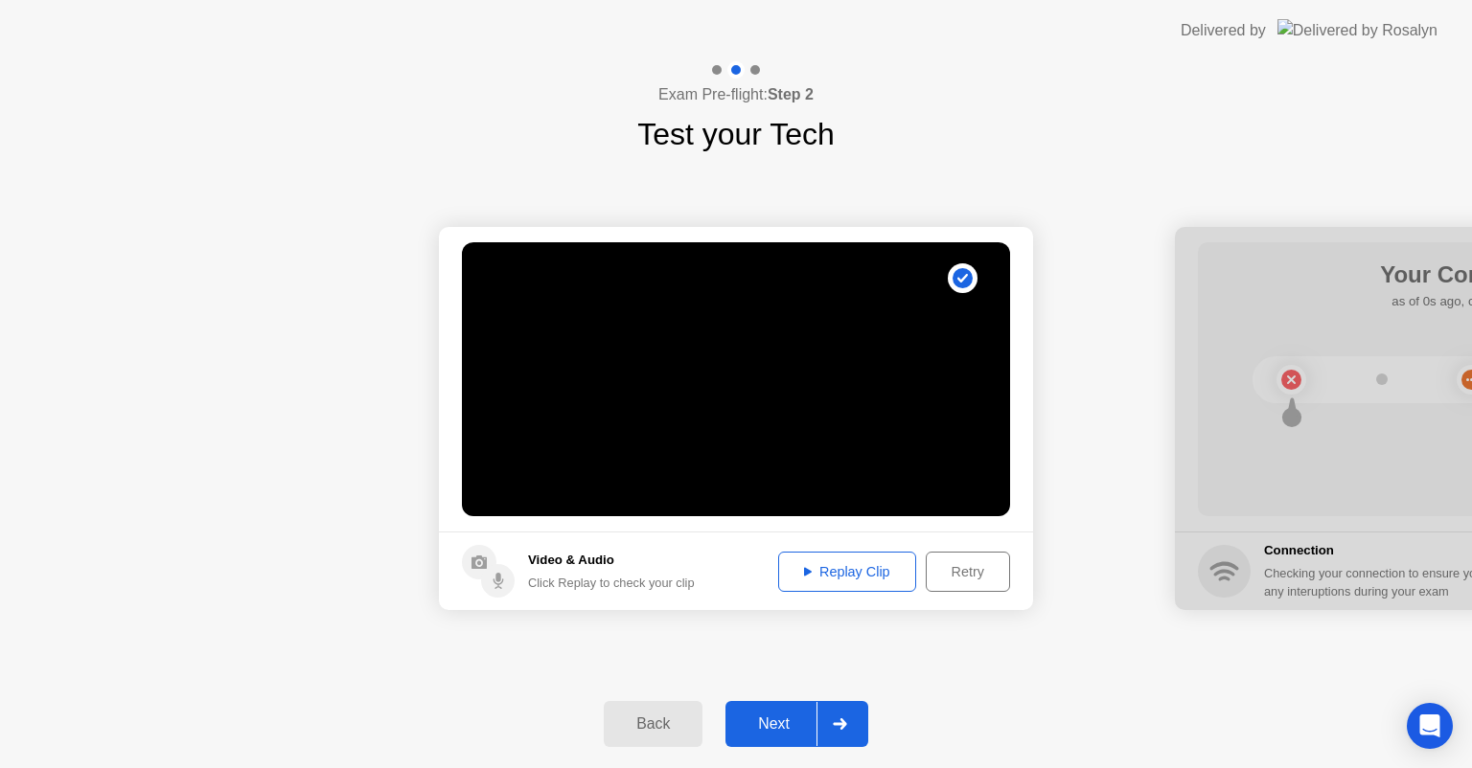
click at [789, 720] on div "Next" at bounding box center [773, 724] width 85 height 17
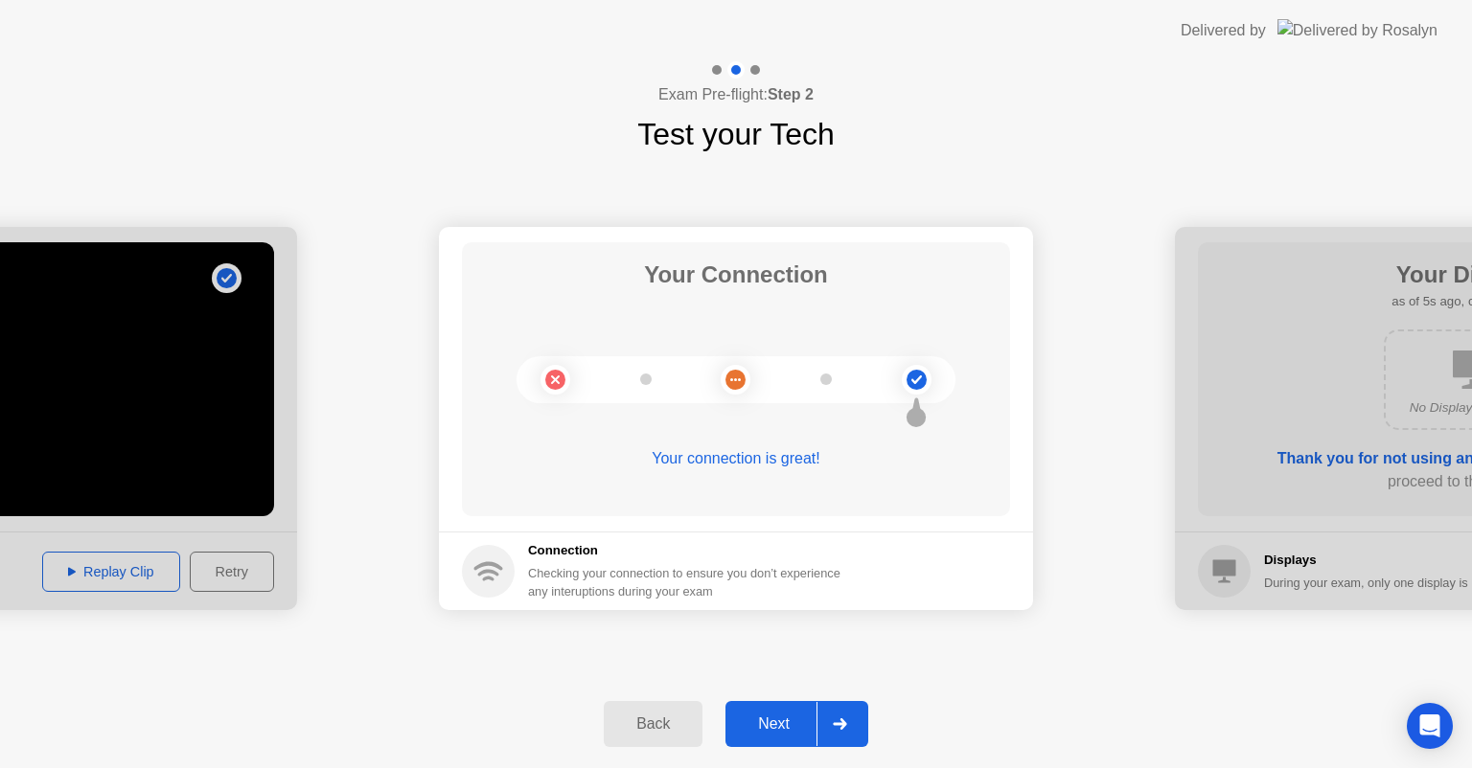
click at [775, 729] on div "Next" at bounding box center [773, 724] width 85 height 17
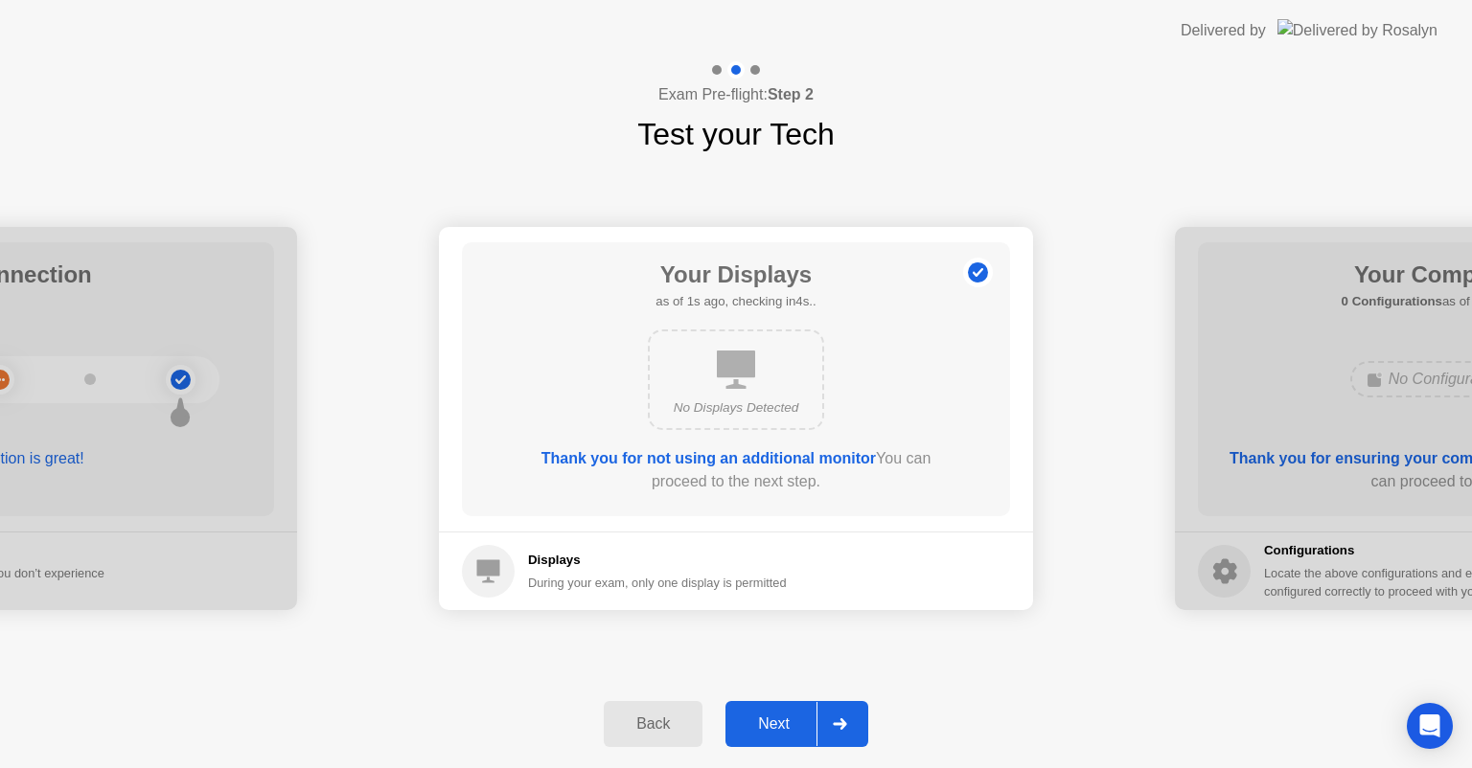
click at [775, 729] on div "Next" at bounding box center [773, 724] width 85 height 17
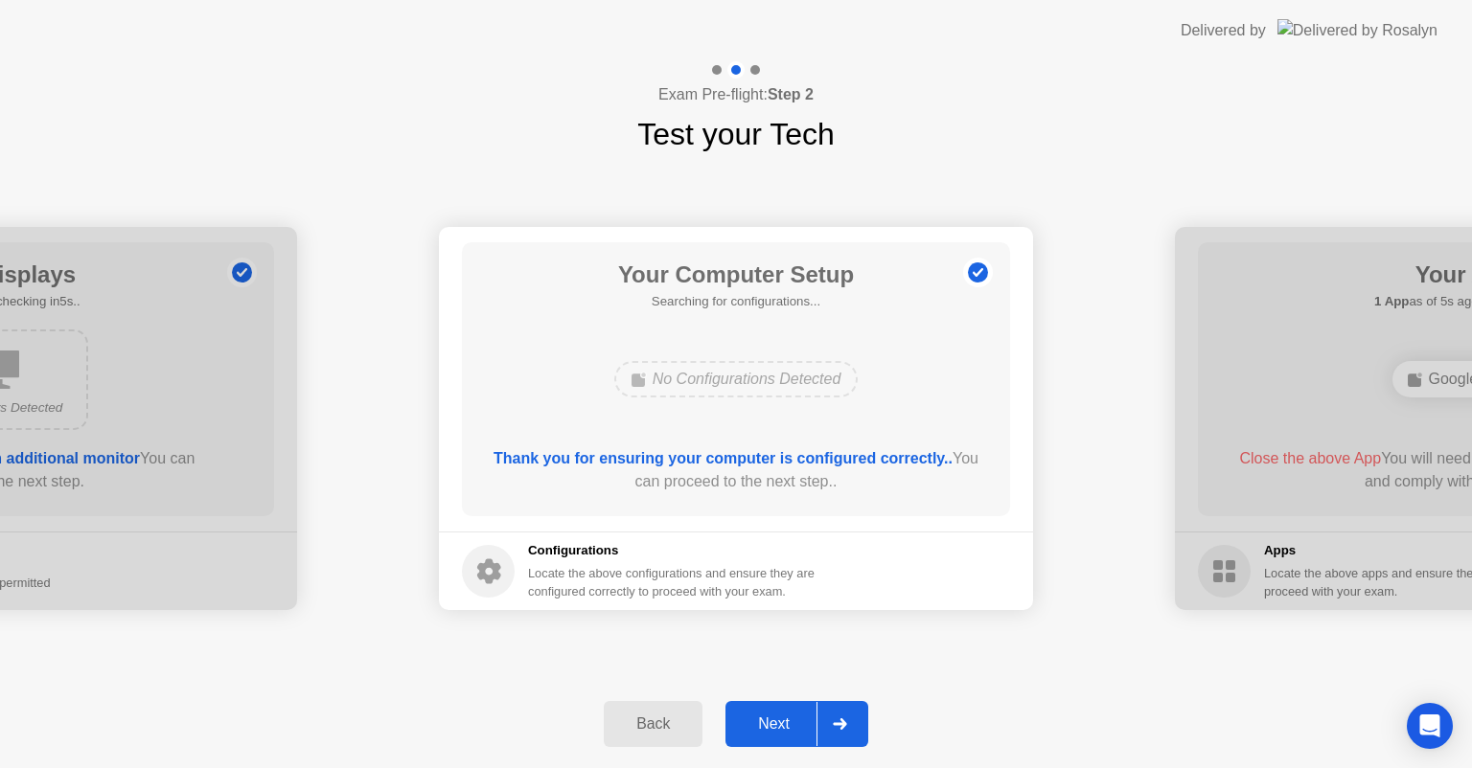
click at [775, 729] on div "Next" at bounding box center [773, 724] width 85 height 17
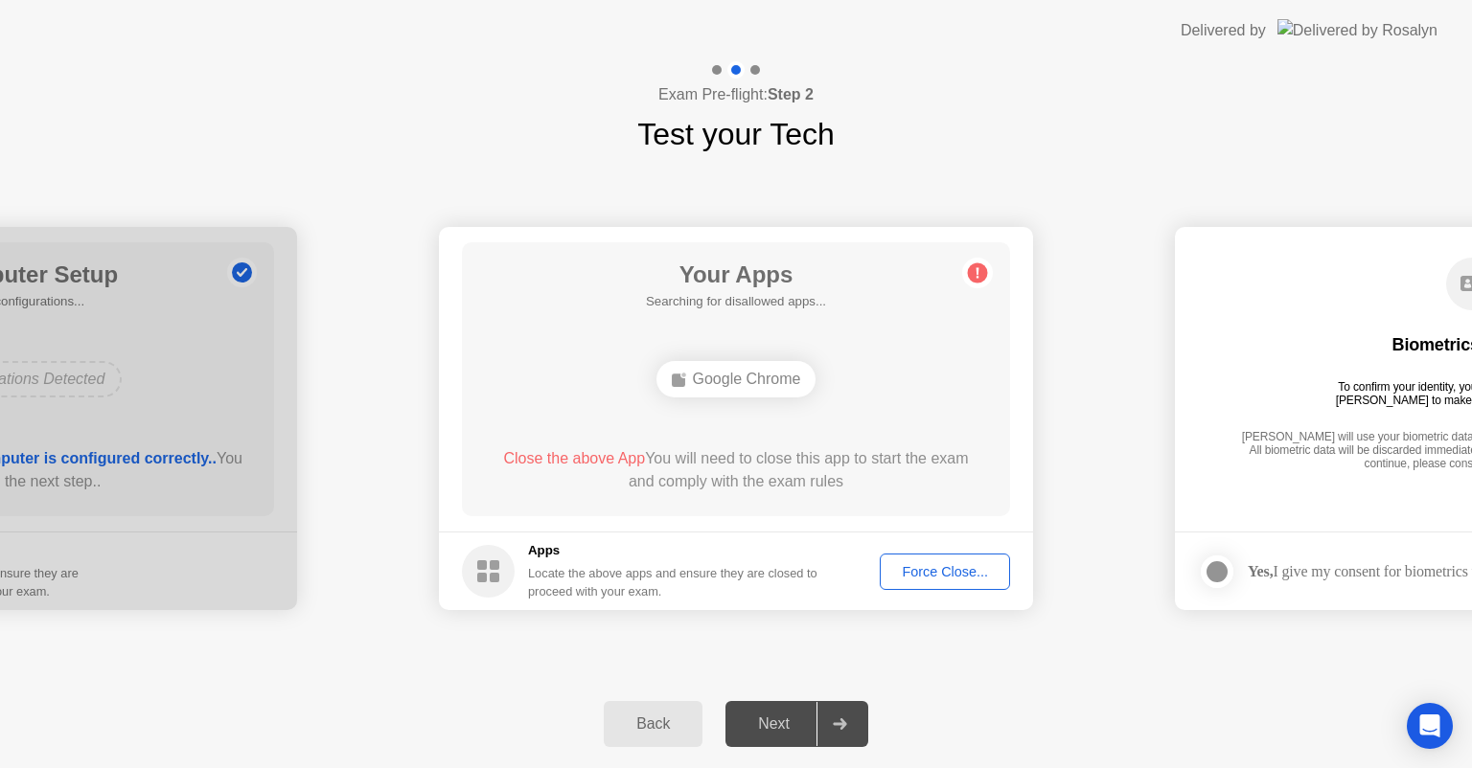
click at [950, 559] on button "Force Close..." at bounding box center [944, 572] width 130 height 36
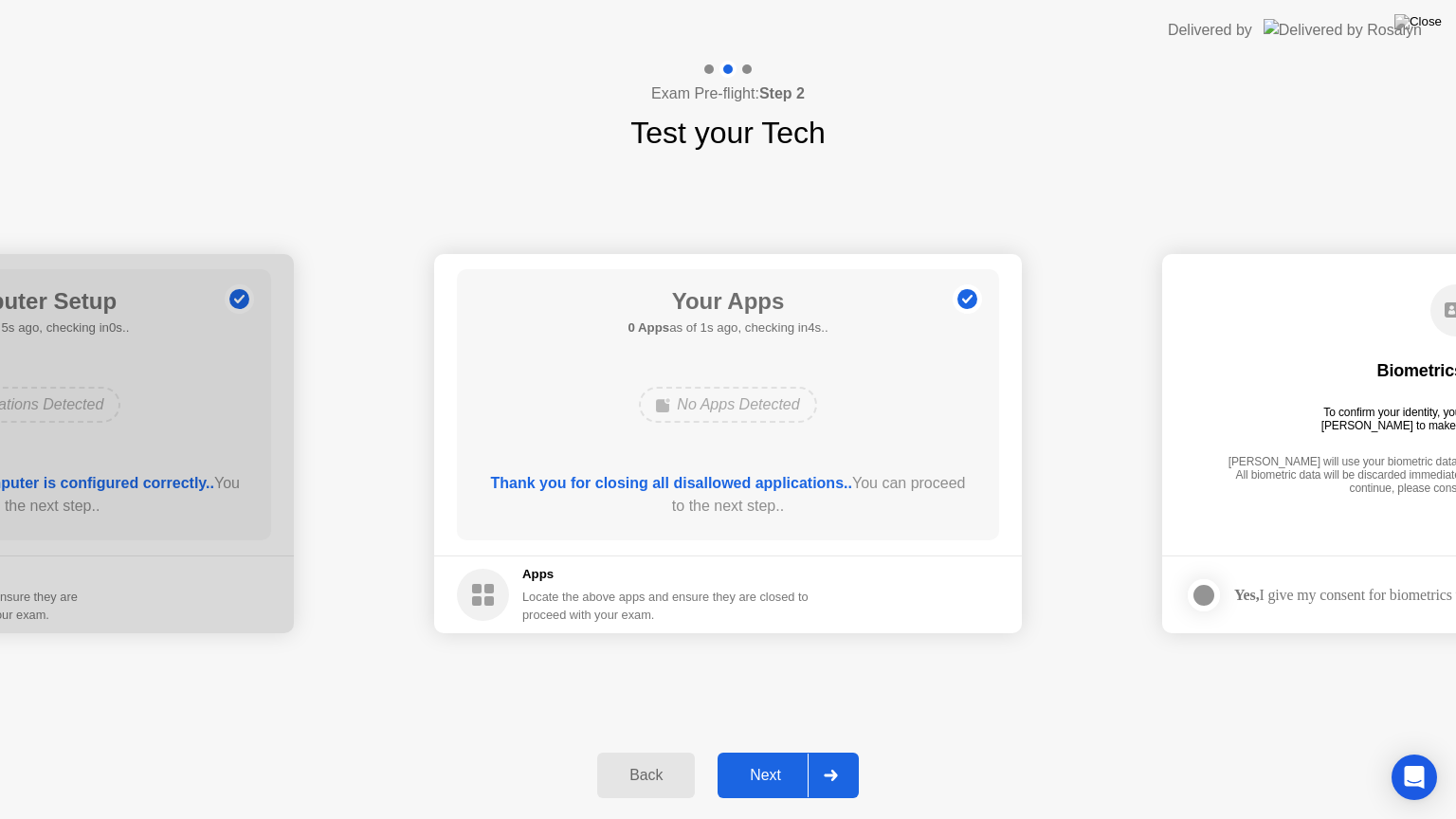
click at [778, 759] on div "Next" at bounding box center [765, 774] width 84 height 17
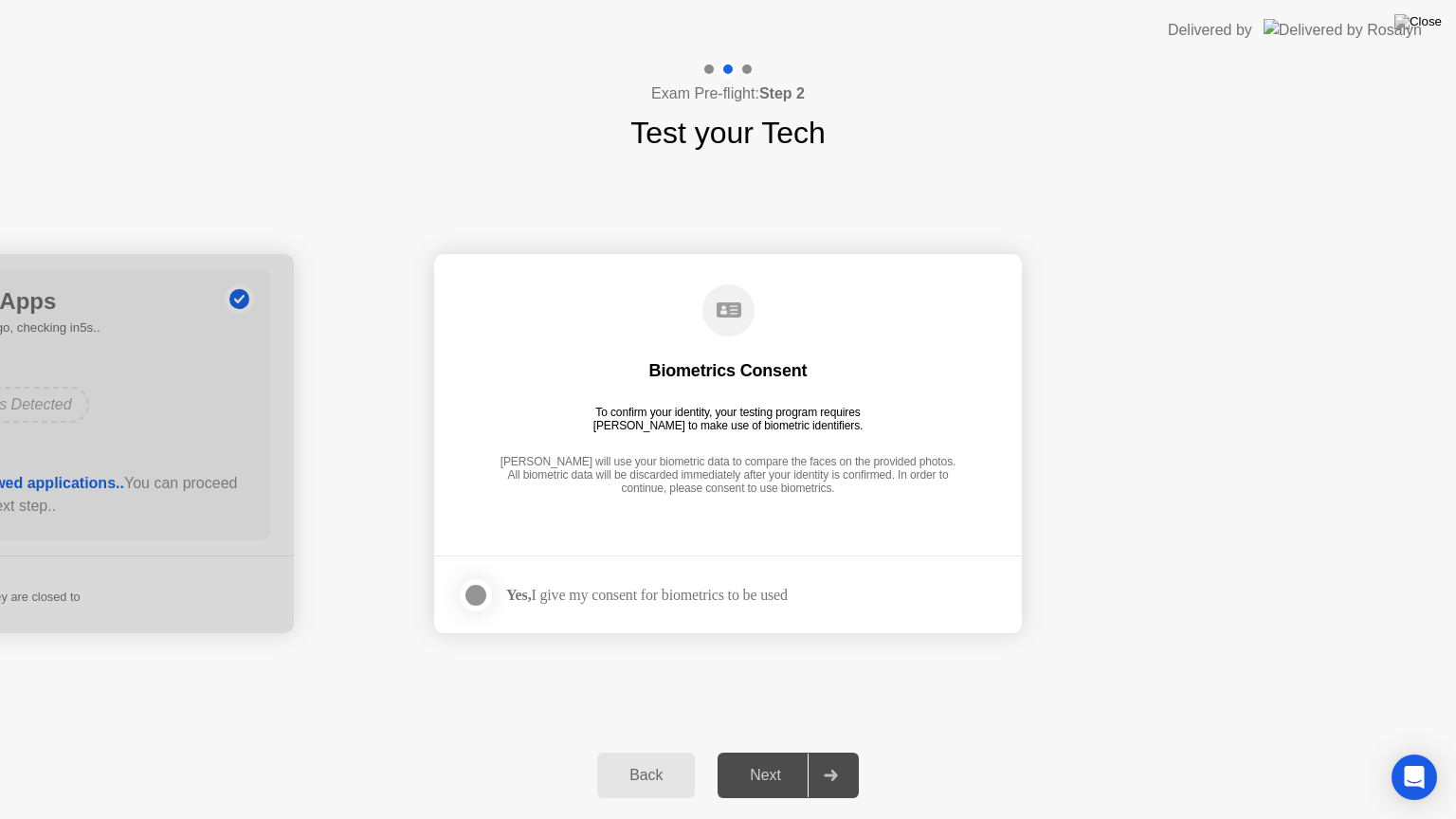
click at [733, 602] on div "Yes, I give my consent for biometrics to be used" at bounding box center [647, 594] width 282 height 18
click at [464, 591] on div at bounding box center [475, 594] width 23 height 23
click at [755, 759] on div "Next" at bounding box center [765, 774] width 84 height 17
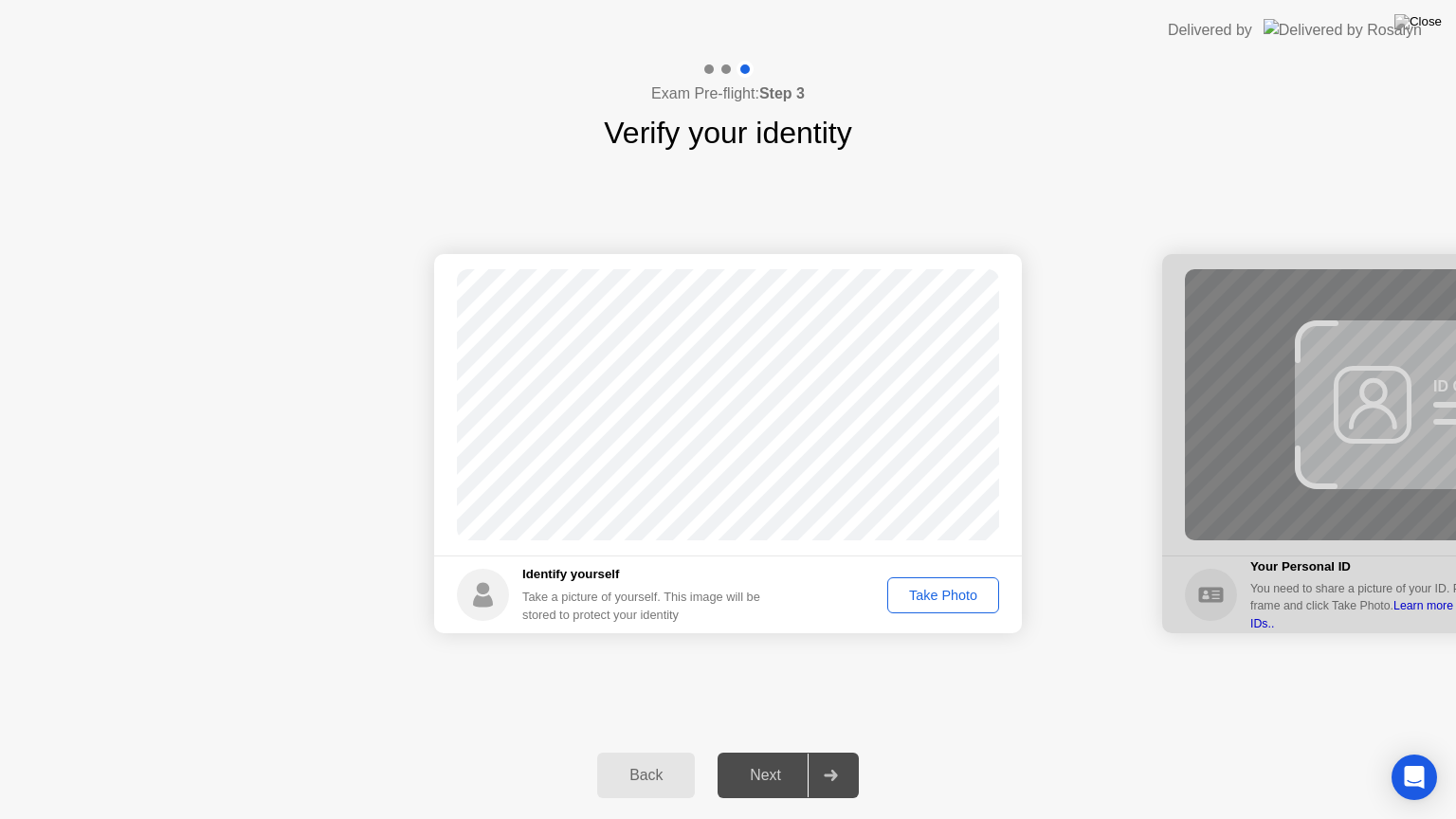
click at [923, 600] on div "Take Photo" at bounding box center [943, 594] width 99 height 15
click at [758, 759] on div "Next" at bounding box center [765, 774] width 84 height 17
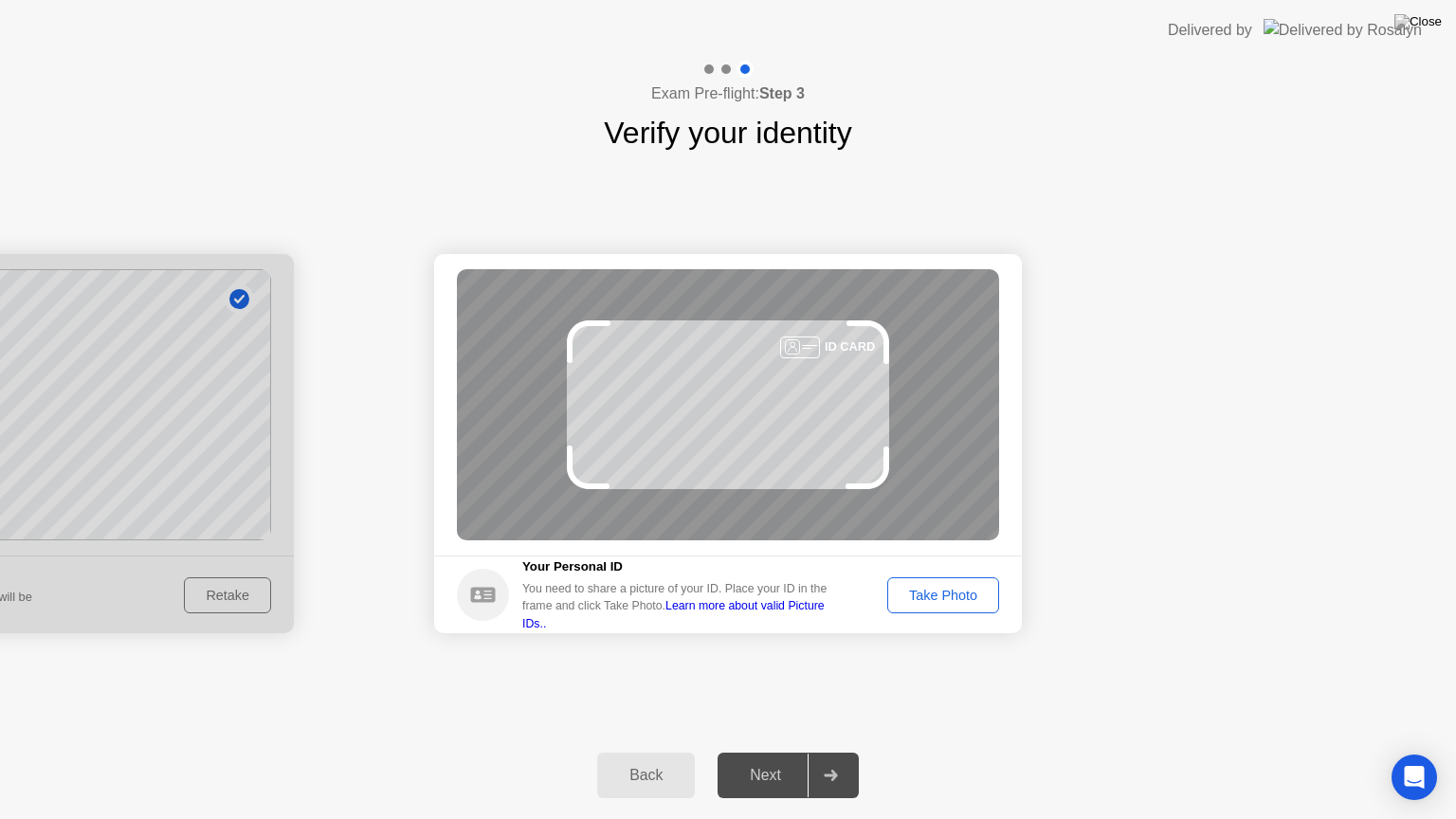
click at [940, 602] on div "Take Photo" at bounding box center [943, 594] width 99 height 15
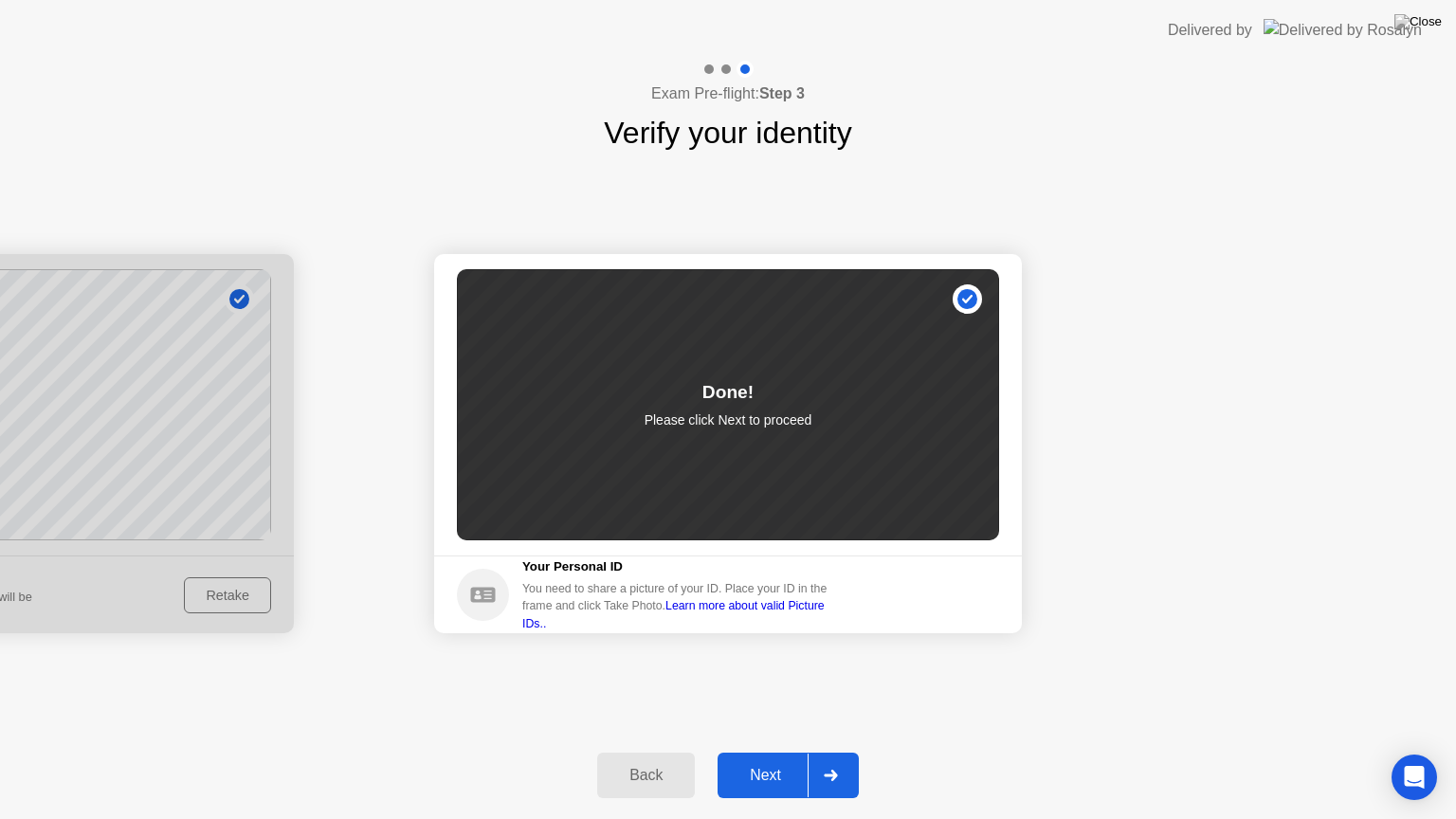
click at [759, 759] on div "Next" at bounding box center [765, 774] width 84 height 17
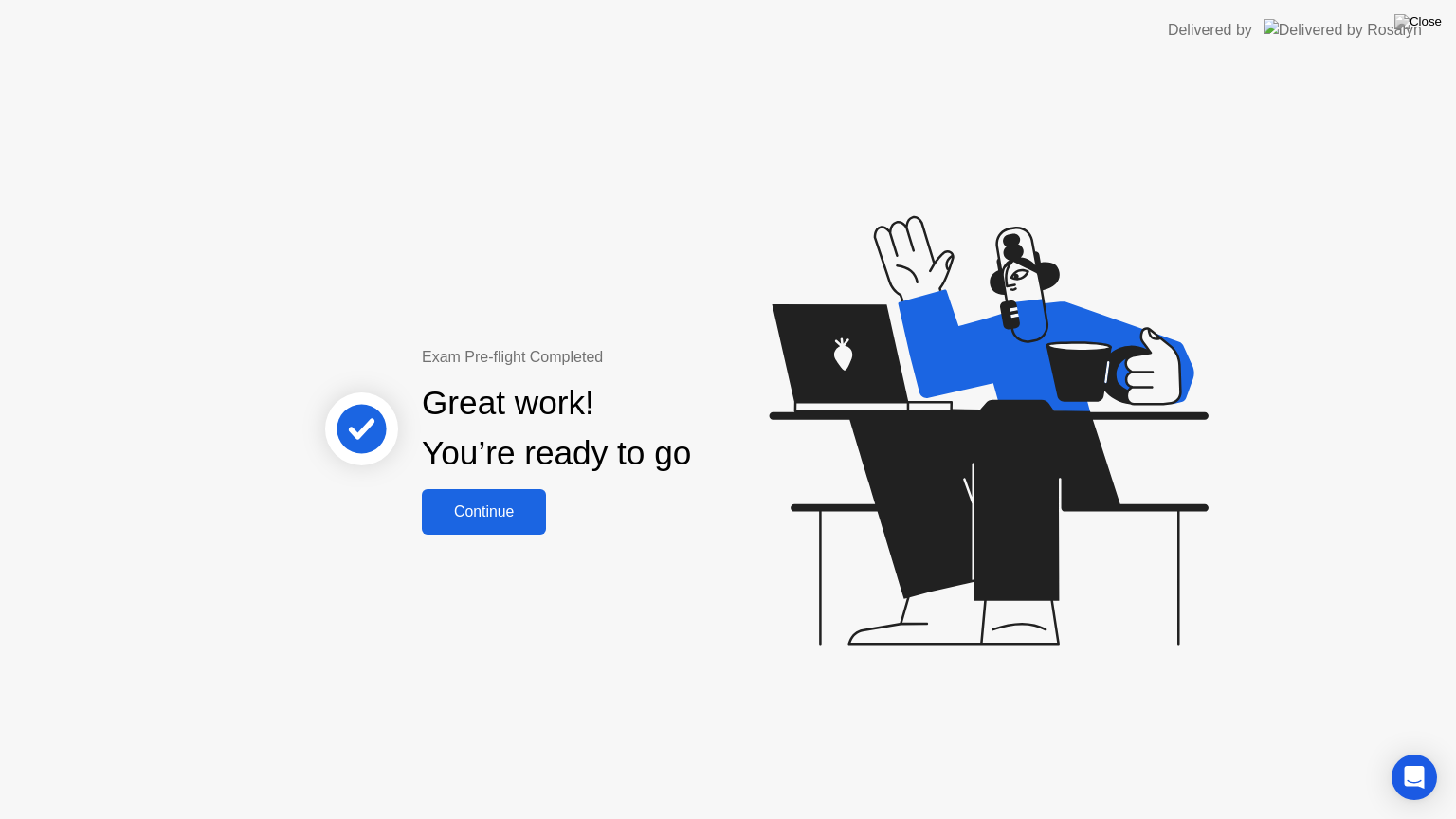
click at [470, 514] on div "Continue" at bounding box center [484, 511] width 113 height 17
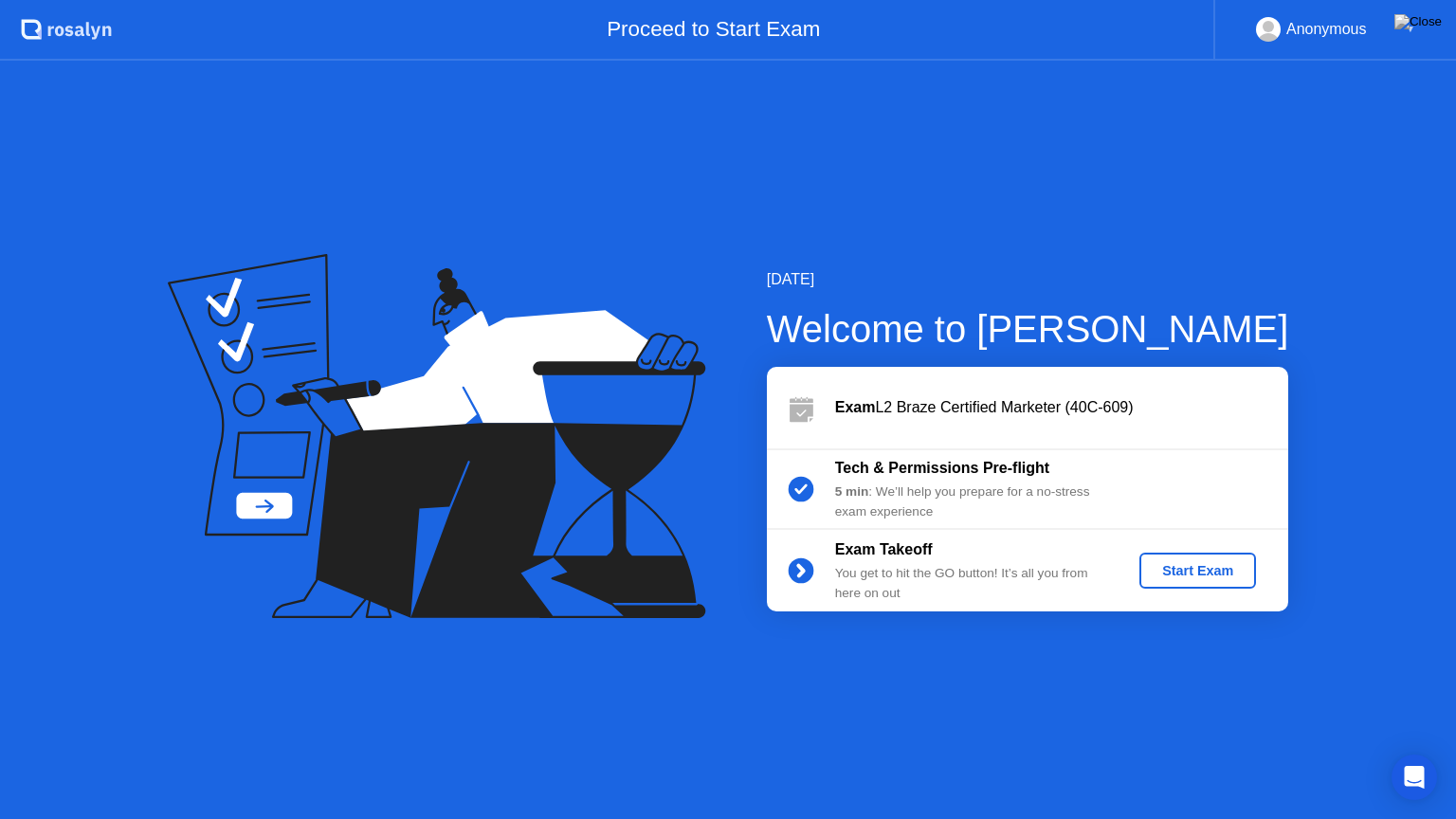
click at [1227, 575] on div "Start Exam" at bounding box center [1197, 570] width 102 height 15
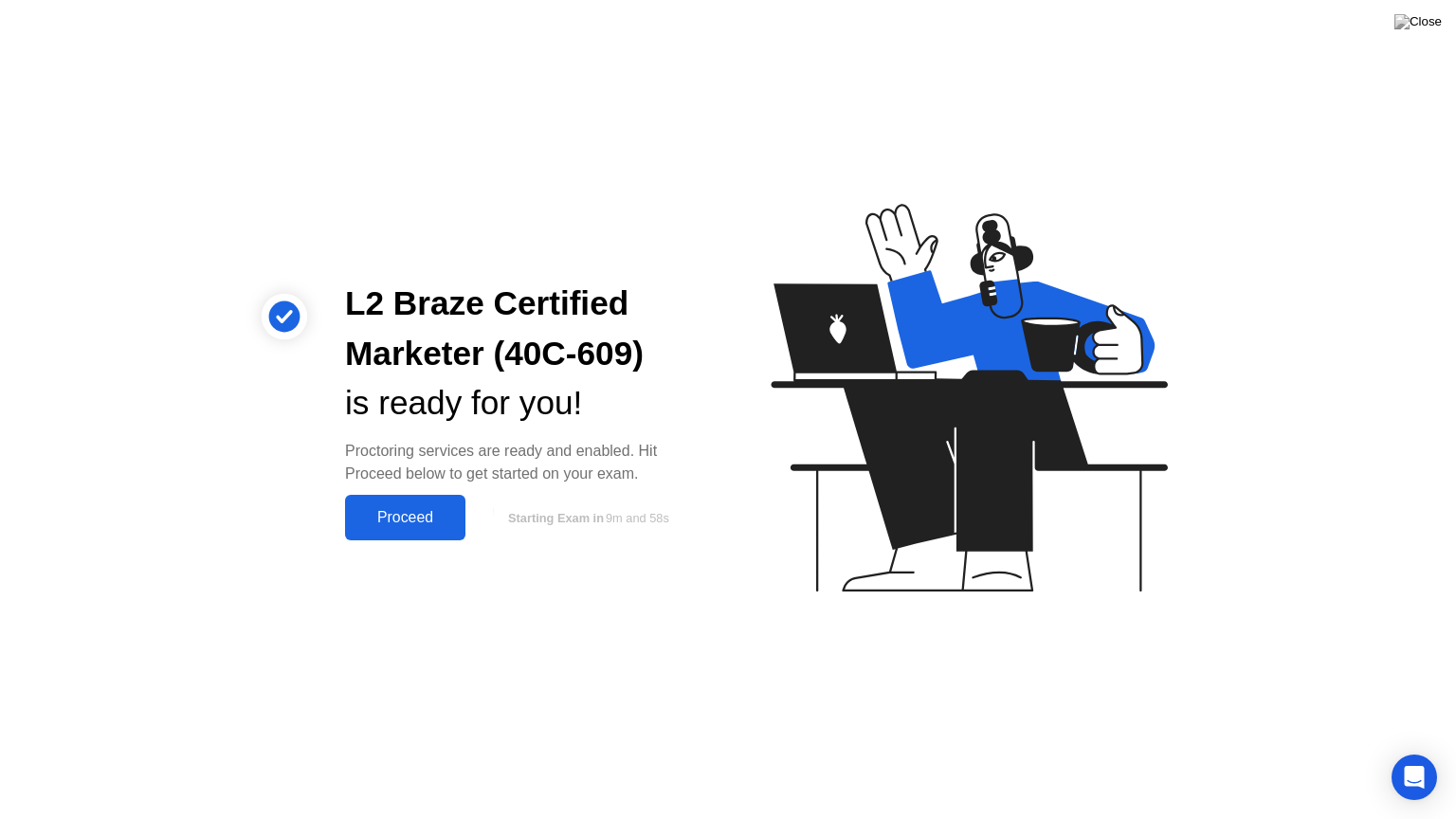
click at [388, 533] on button "Proceed" at bounding box center [406, 517] width 121 height 46
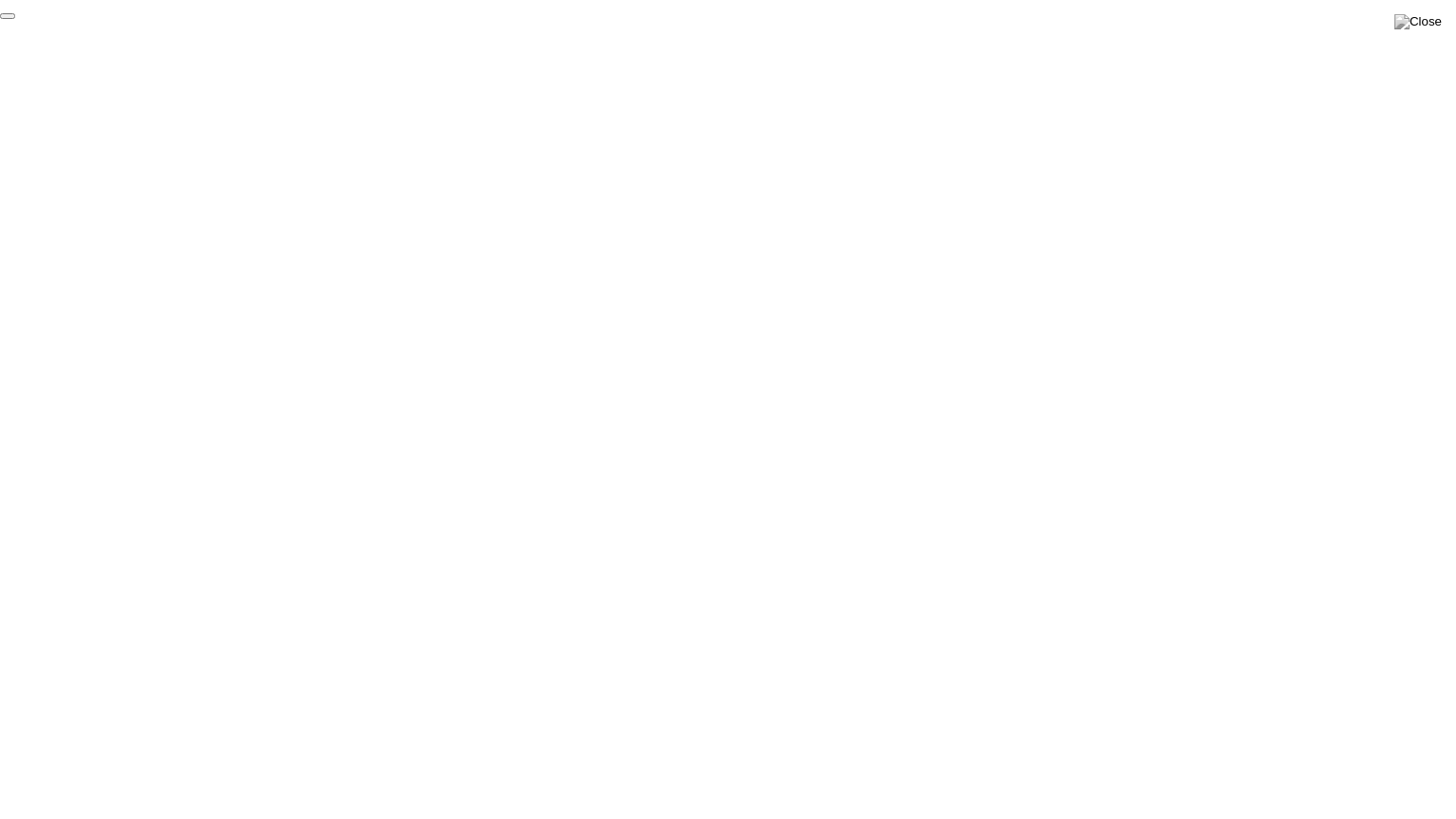
click div "End Proctoring Session"
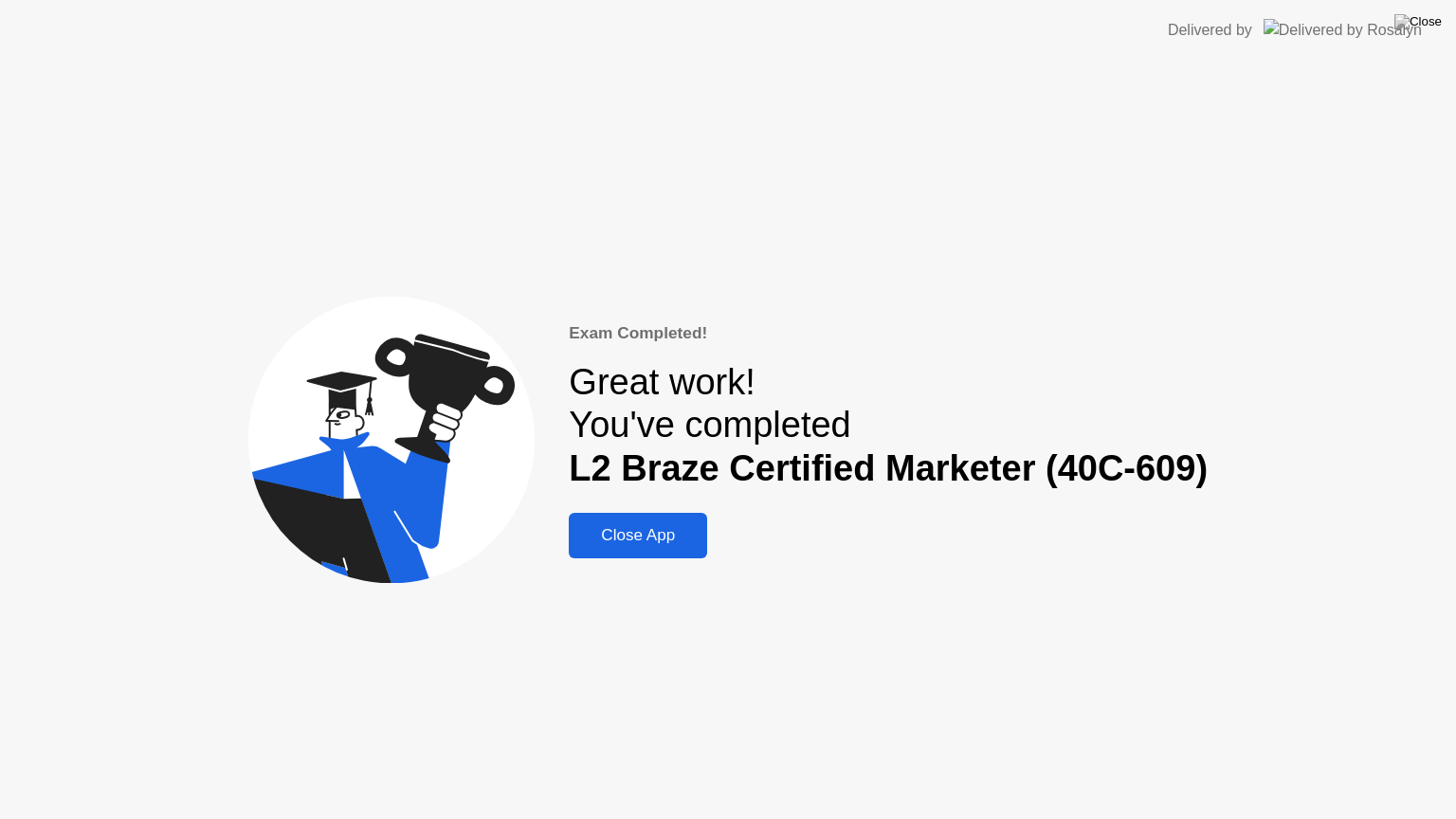
click at [595, 543] on div "Close App" at bounding box center [638, 535] width 127 height 19
